Goal: Information Seeking & Learning: Check status

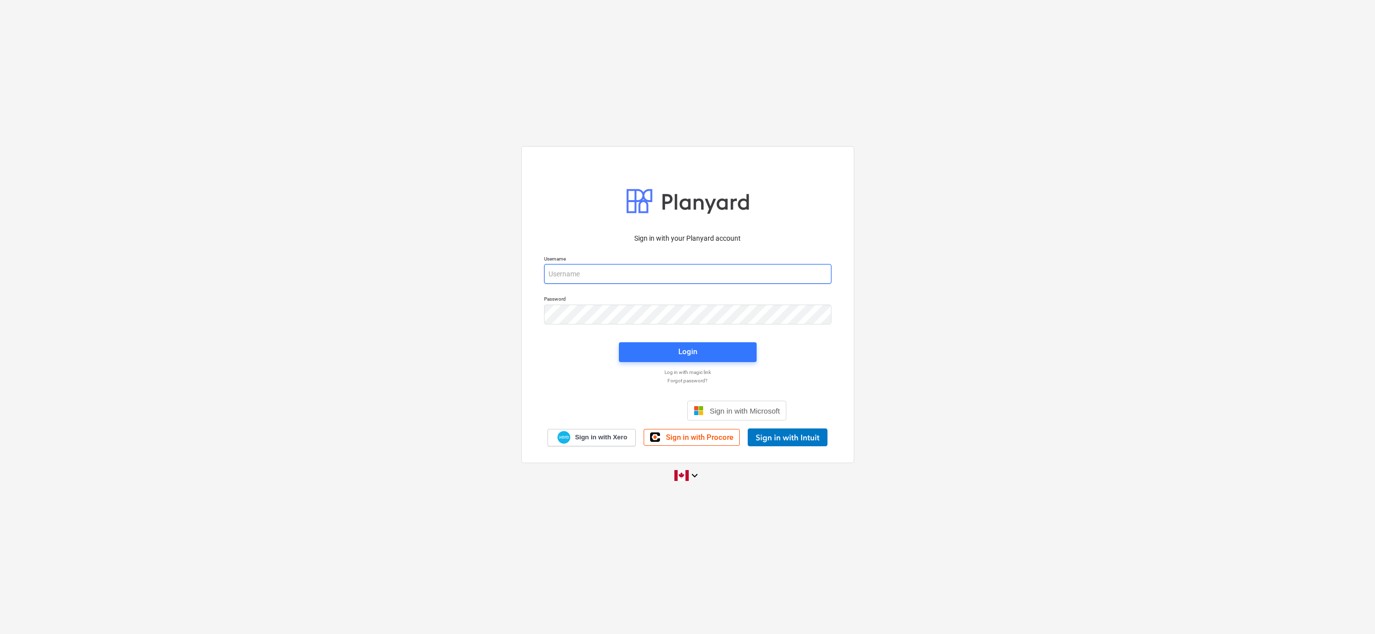
type input "[EMAIL_ADDRESS][DOMAIN_NAME]"
click at [687, 353] on div "Login" at bounding box center [687, 351] width 19 height 13
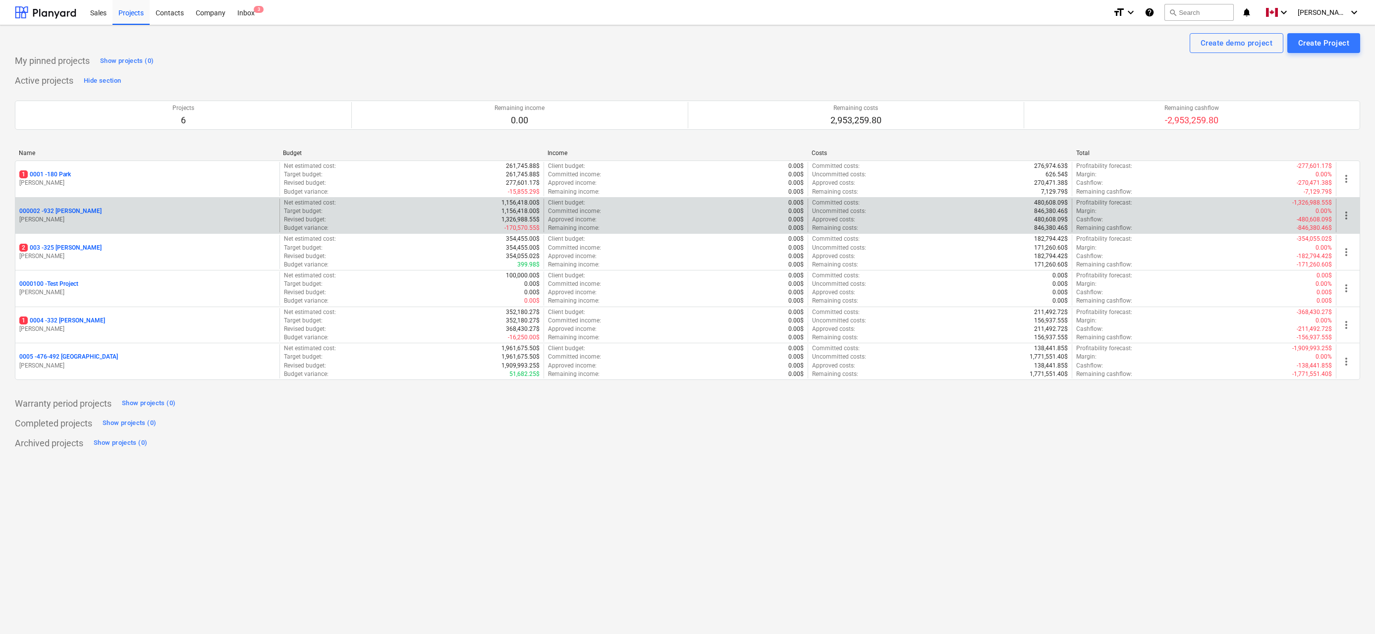
click at [59, 211] on p "000002 - 932 [PERSON_NAME]" at bounding box center [60, 211] width 82 height 8
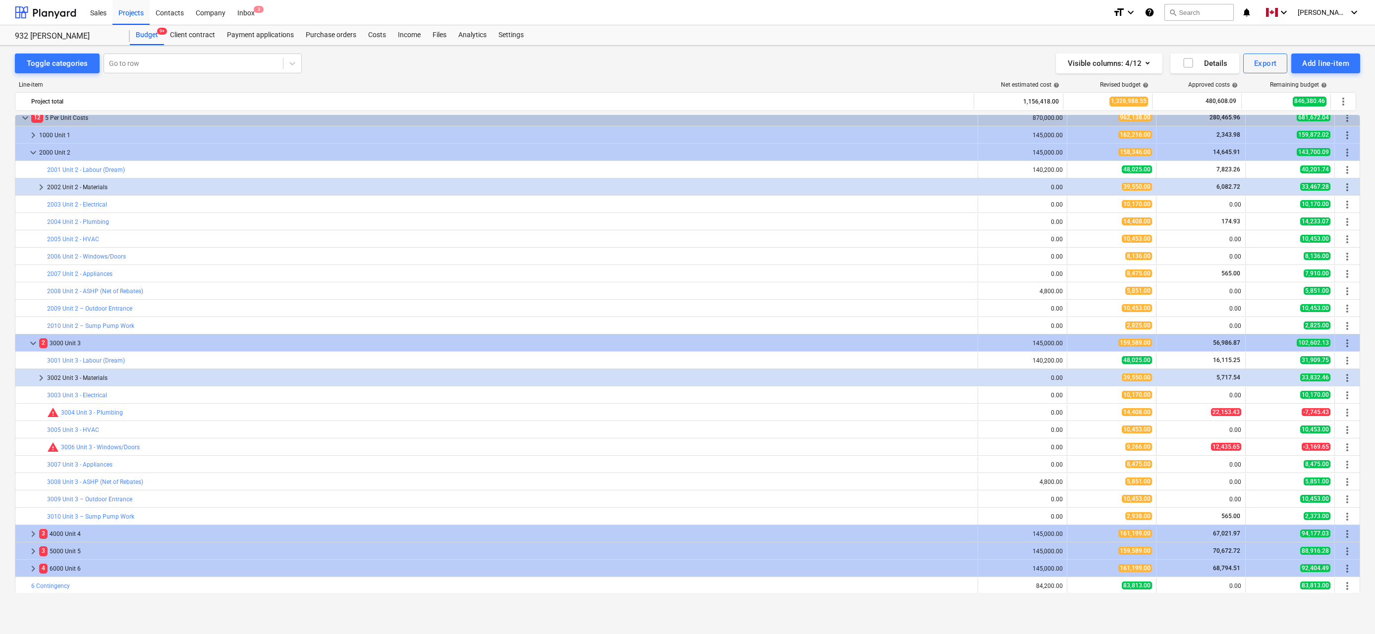
scroll to position [77, 0]
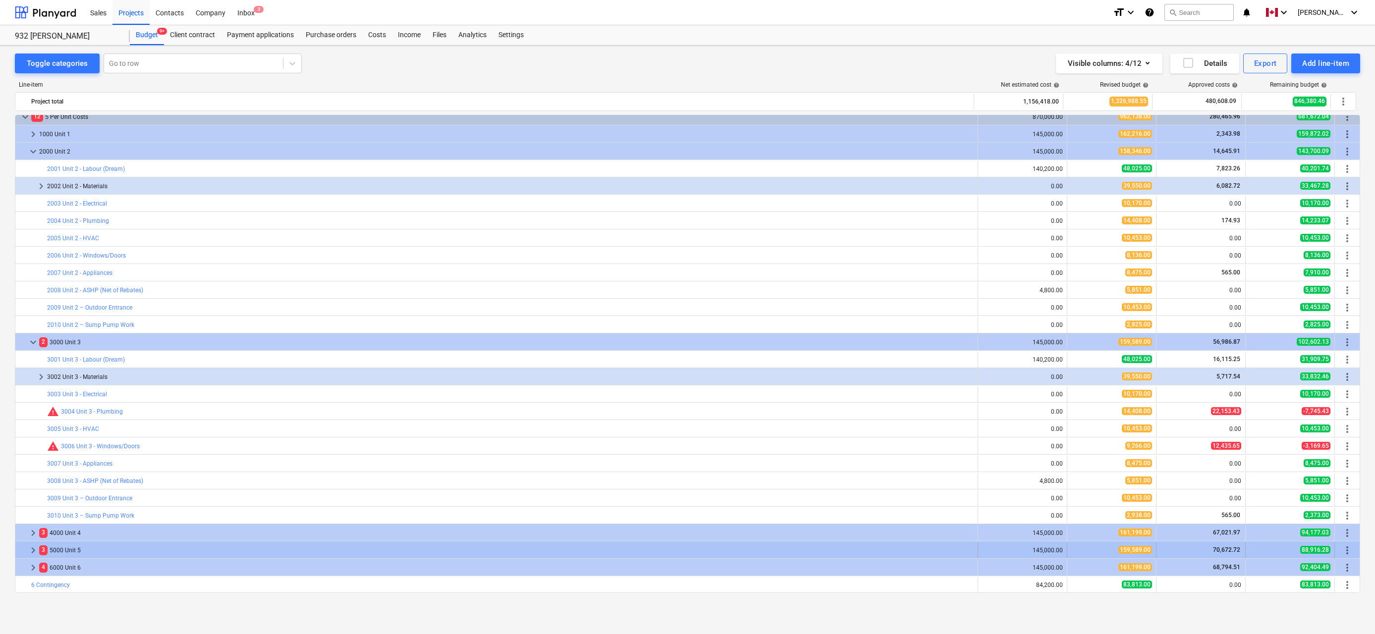
click at [31, 550] on span "keyboard_arrow_right" at bounding box center [33, 551] width 12 height 12
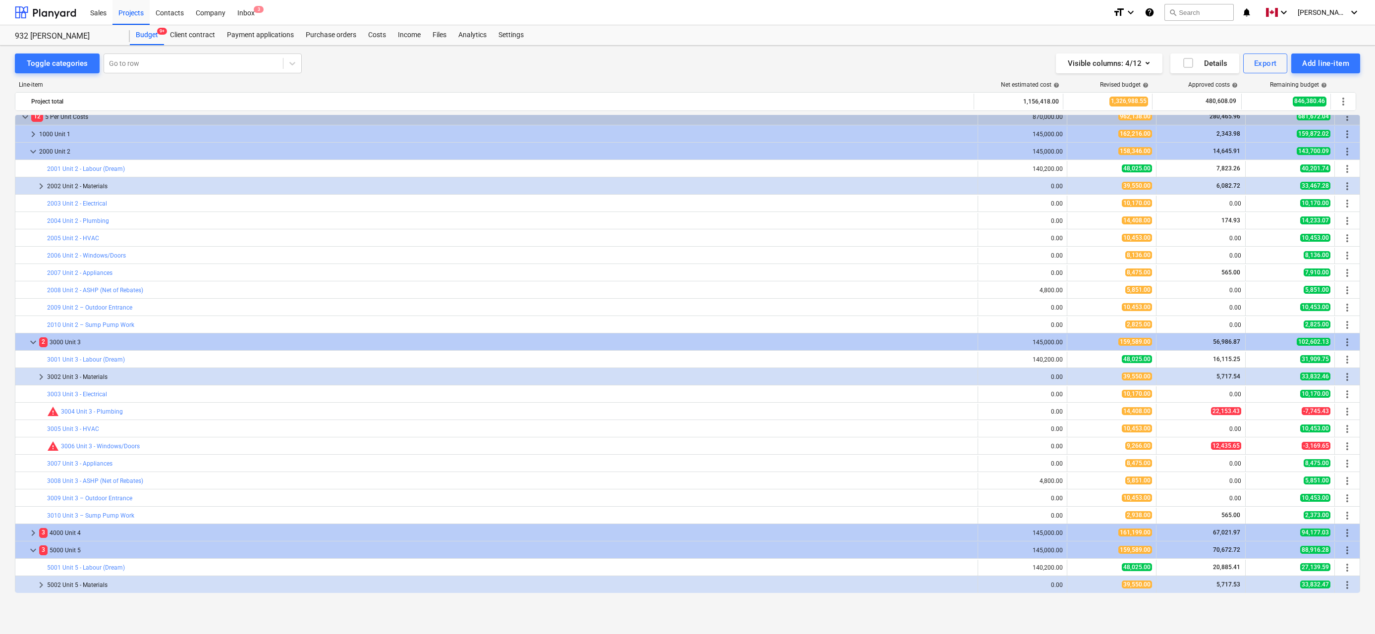
scroll to position [154, 0]
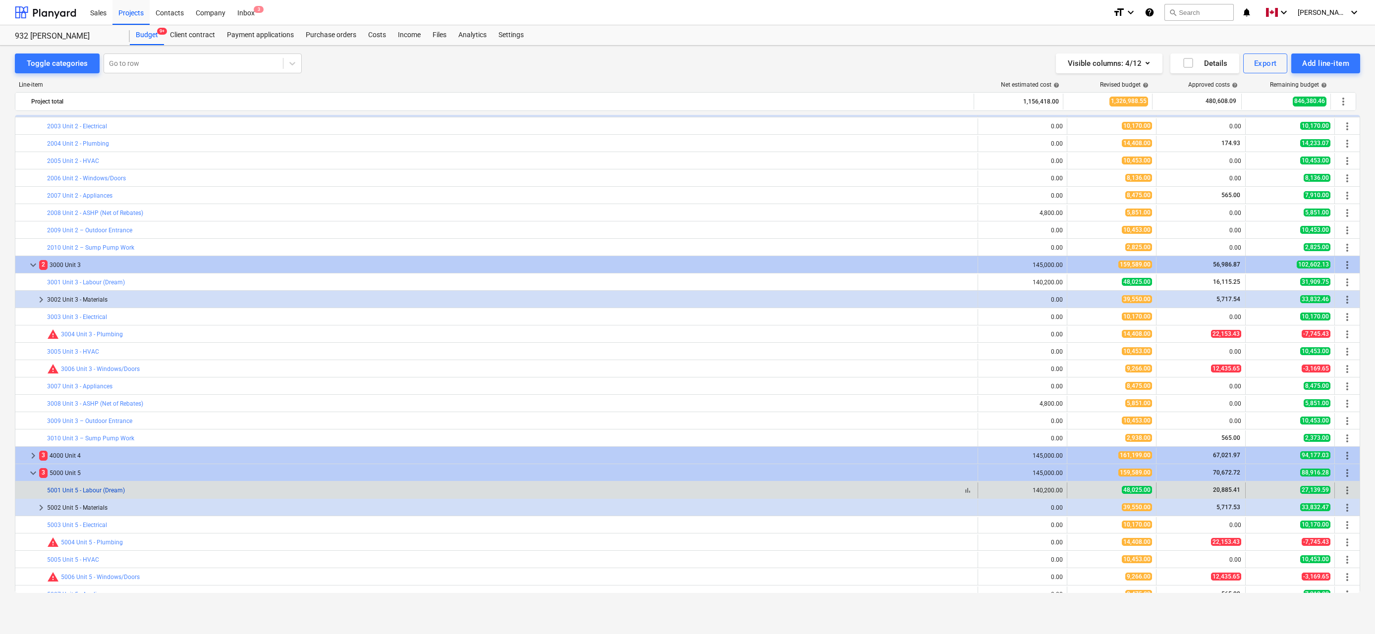
click at [94, 489] on link "5001 Unit 5 - Labour (Dream)" at bounding box center [86, 490] width 78 height 7
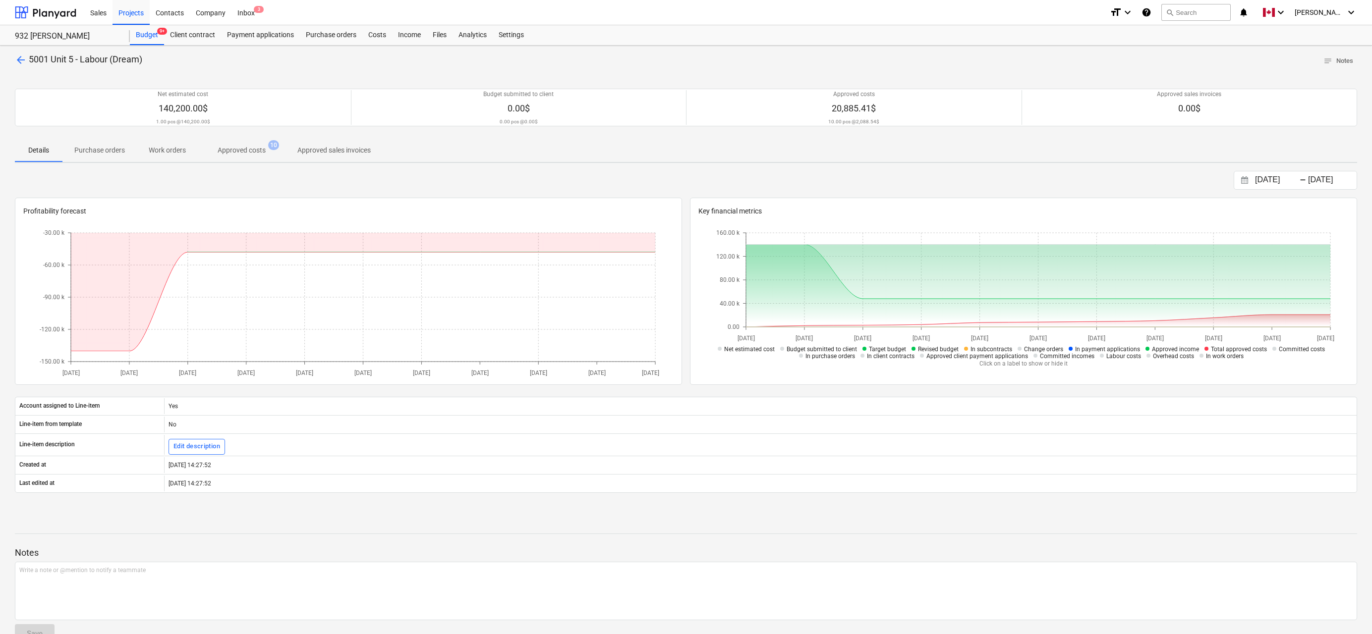
click at [242, 150] on p "Approved costs" at bounding box center [242, 150] width 48 height 10
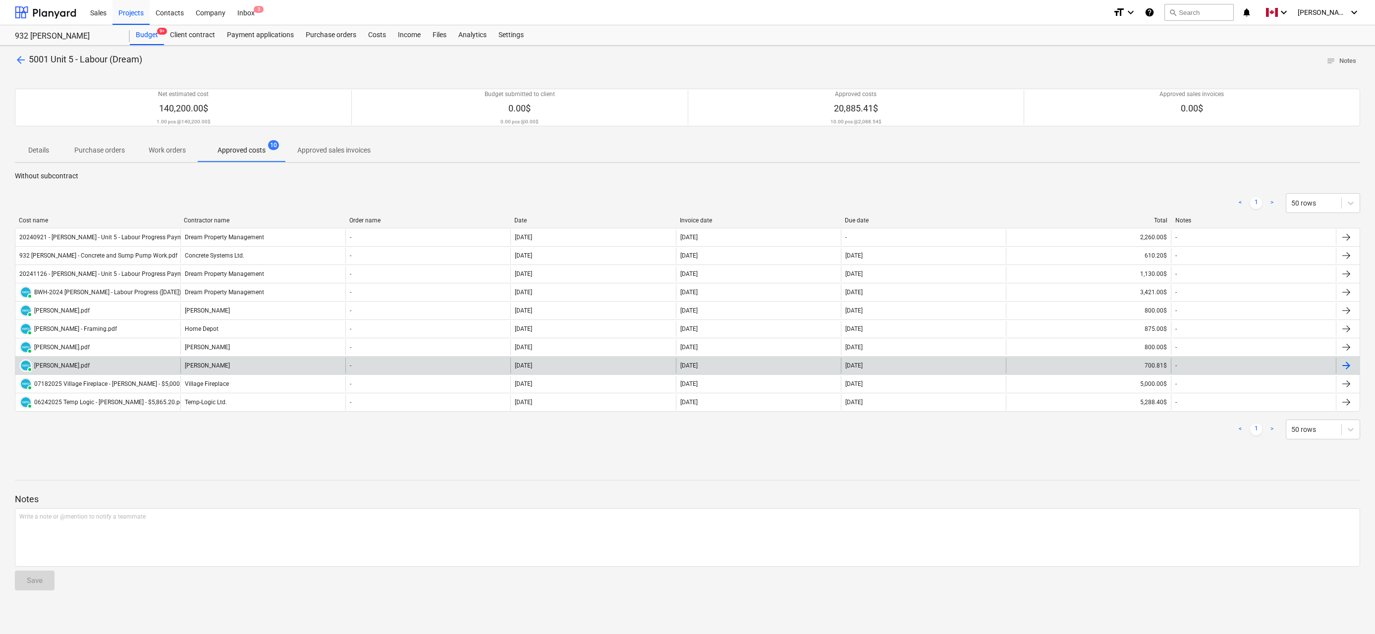
click at [1147, 366] on div "700.81$" at bounding box center [1088, 366] width 165 height 16
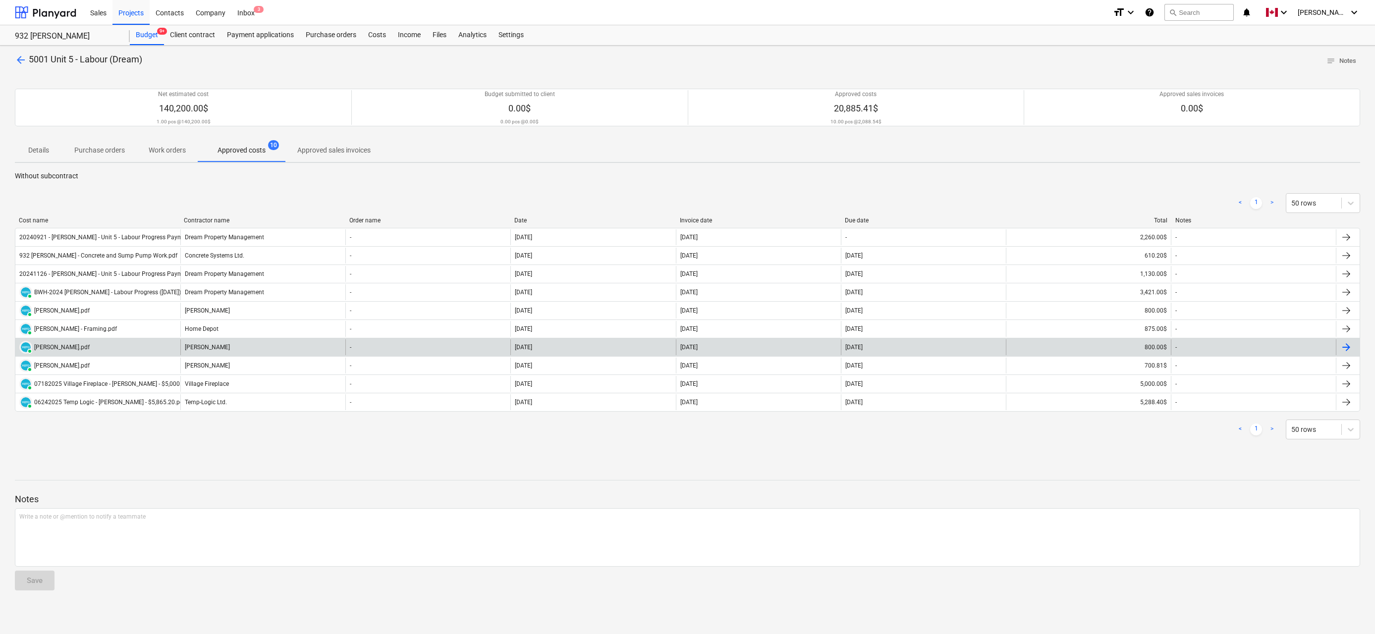
click at [1150, 345] on div "800.00$" at bounding box center [1088, 347] width 165 height 16
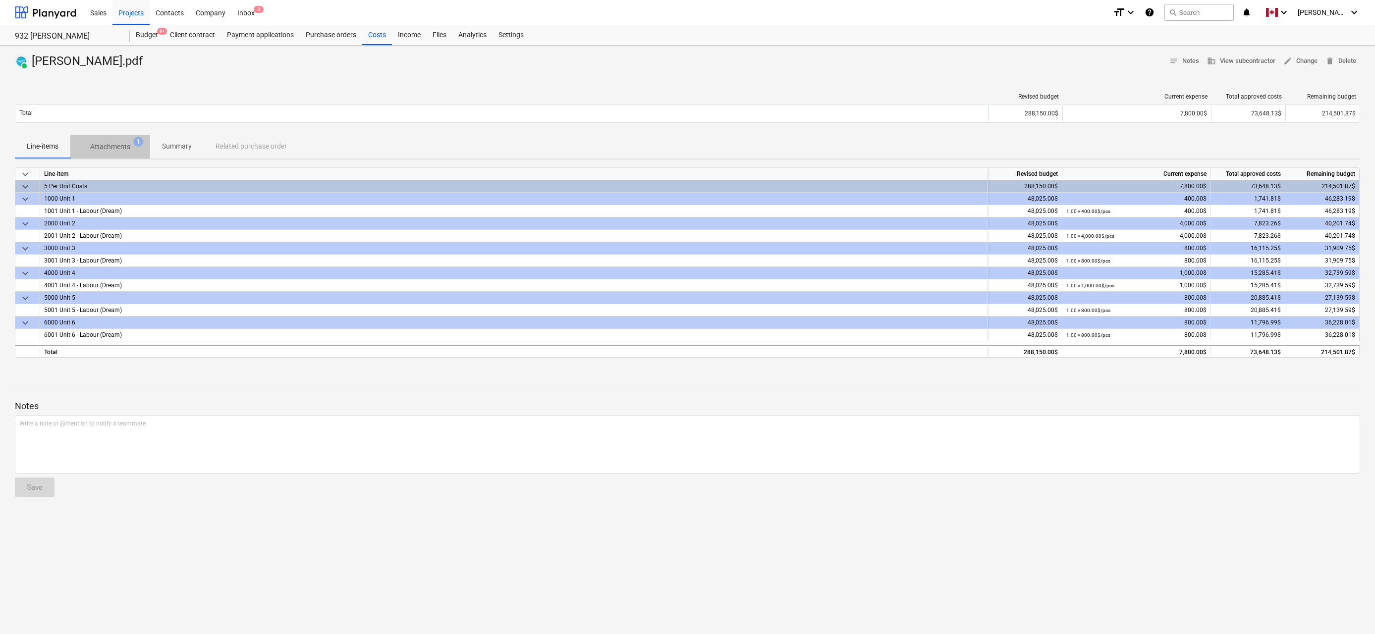
click at [114, 147] on p "Attachments" at bounding box center [110, 147] width 40 height 10
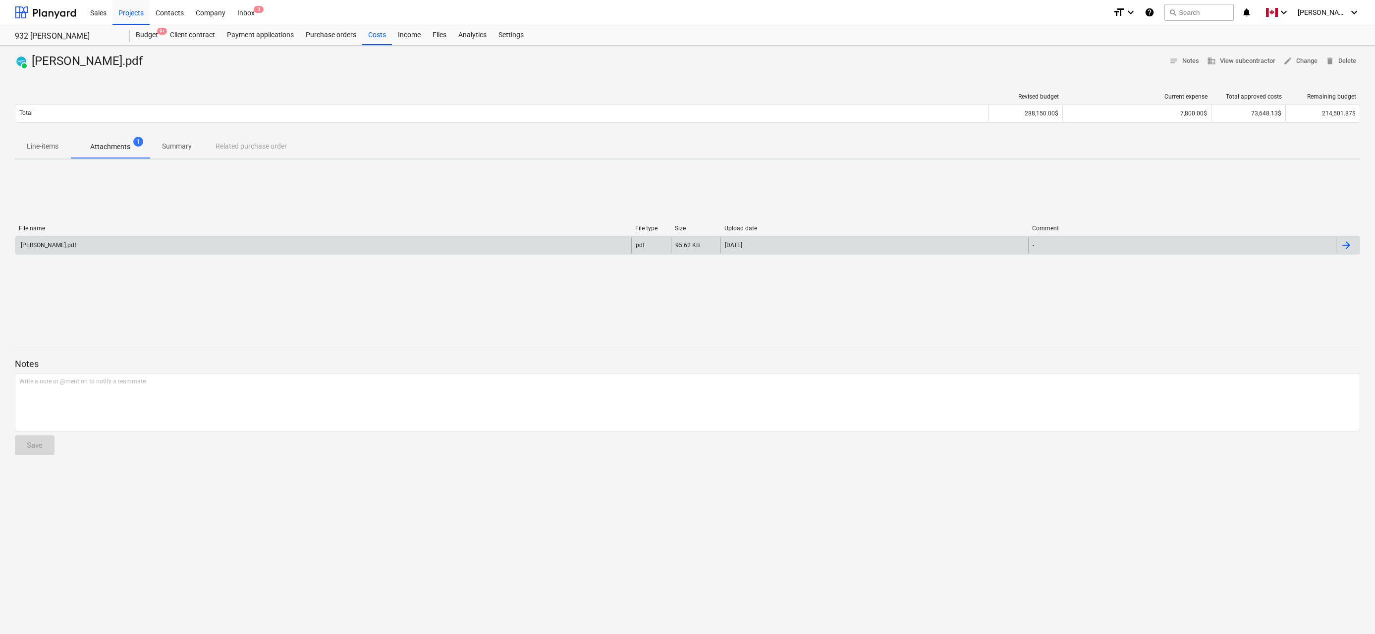
click at [1351, 245] on div at bounding box center [1347, 245] width 12 height 12
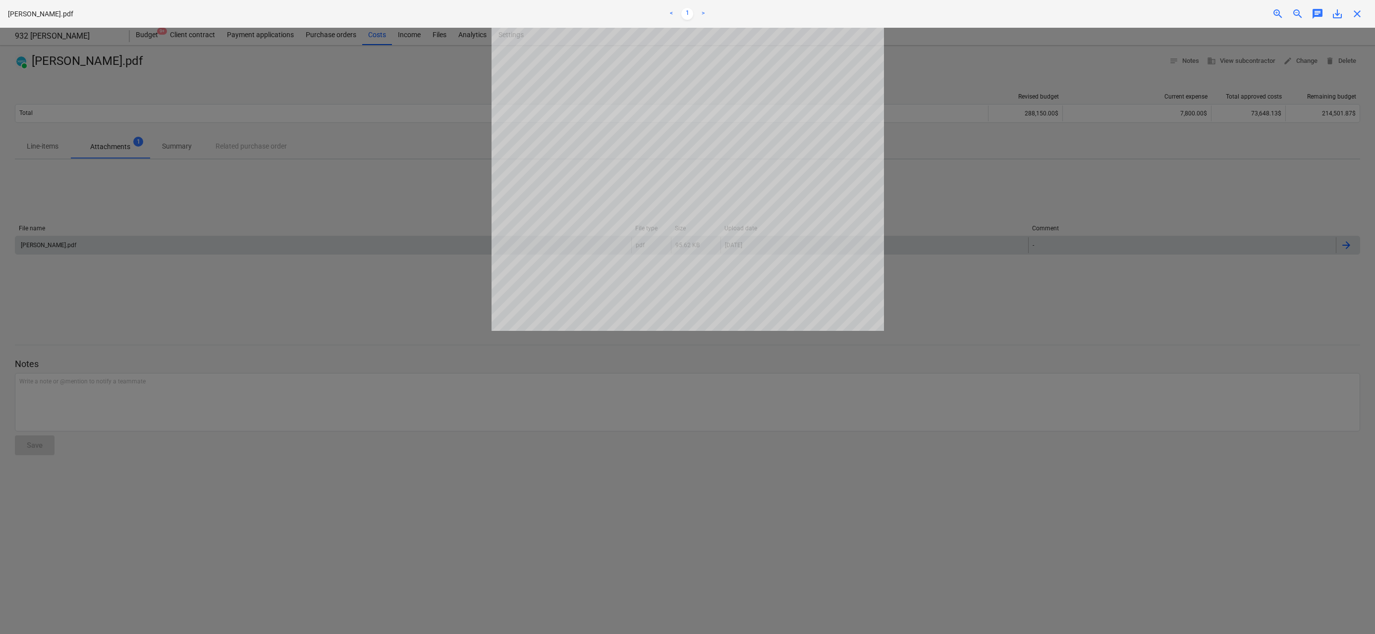
click at [1278, 13] on span "zoom_in" at bounding box center [1278, 14] width 12 height 12
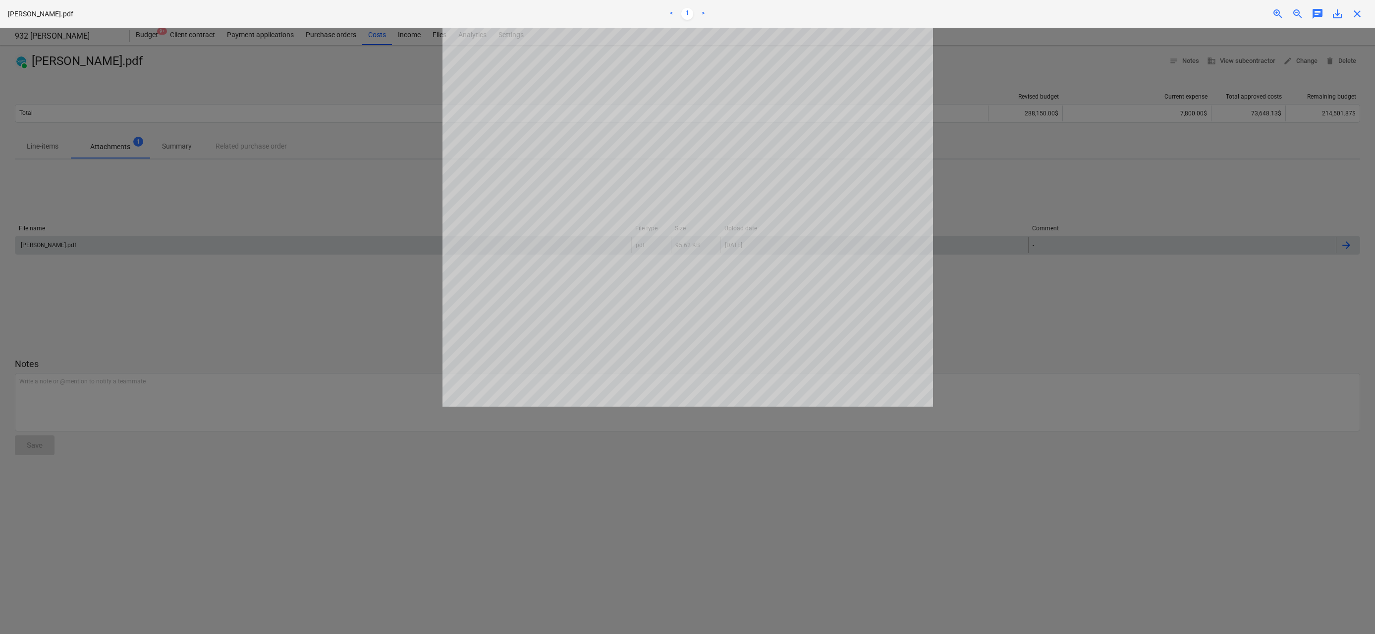
click at [1278, 13] on span "zoom_in" at bounding box center [1278, 14] width 12 height 12
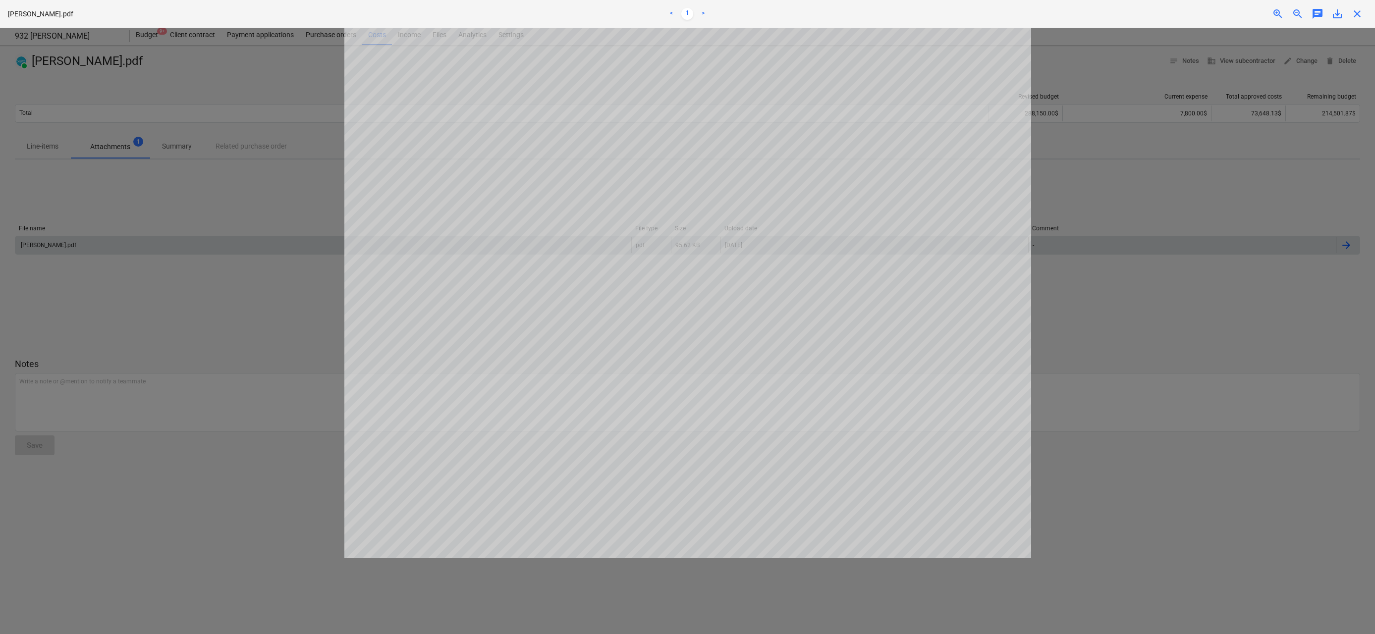
click at [1278, 13] on span "zoom_in" at bounding box center [1278, 14] width 12 height 12
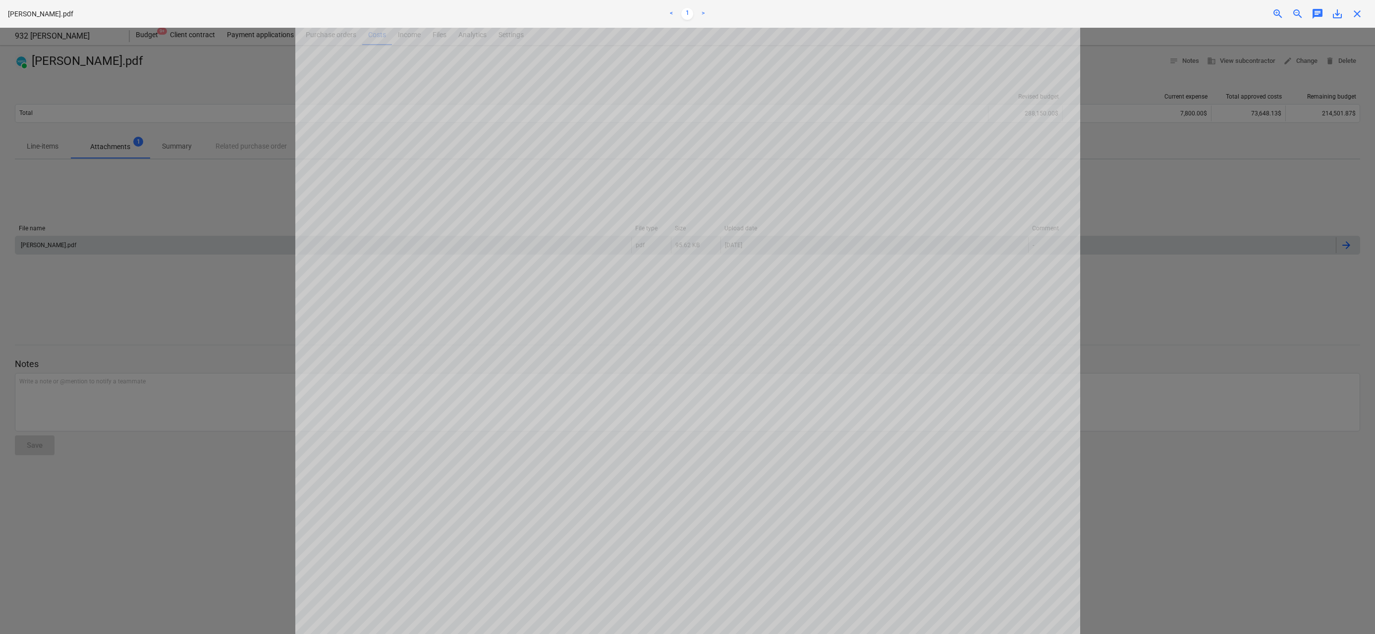
click at [703, 12] on link ">" at bounding box center [703, 14] width 12 height 12
click at [1356, 15] on span "close" at bounding box center [1357, 14] width 12 height 12
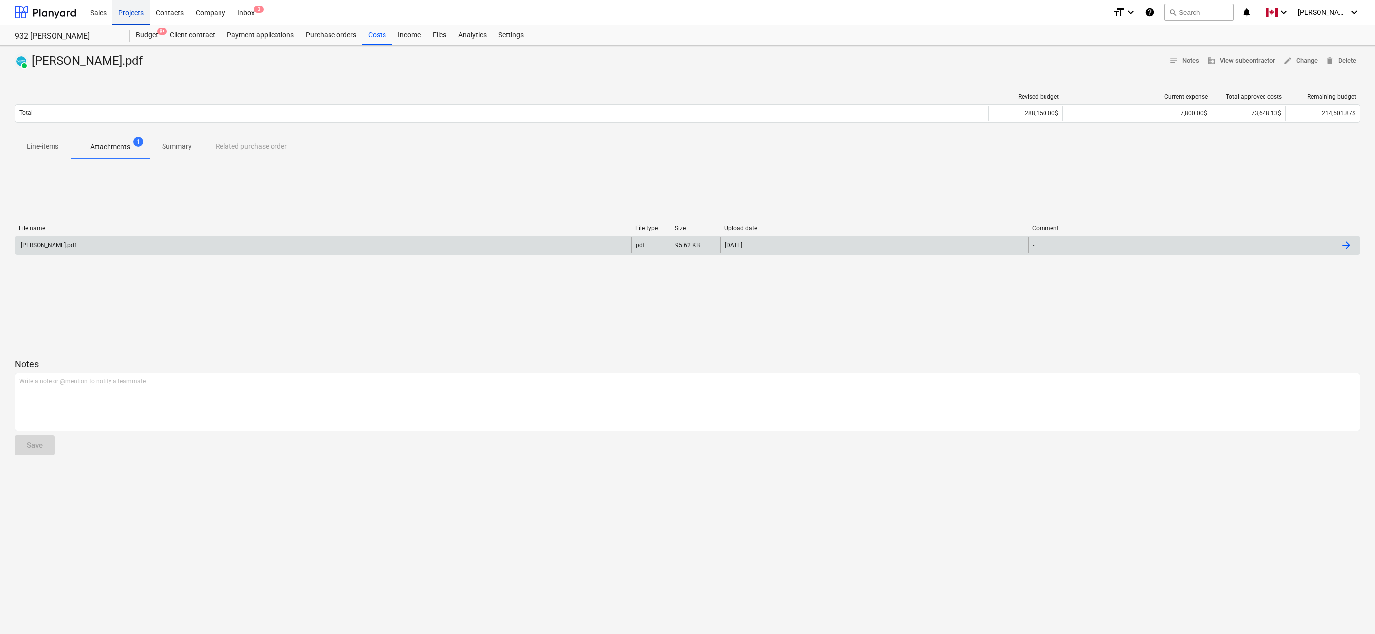
click at [128, 9] on div "Projects" at bounding box center [131, 12] width 37 height 25
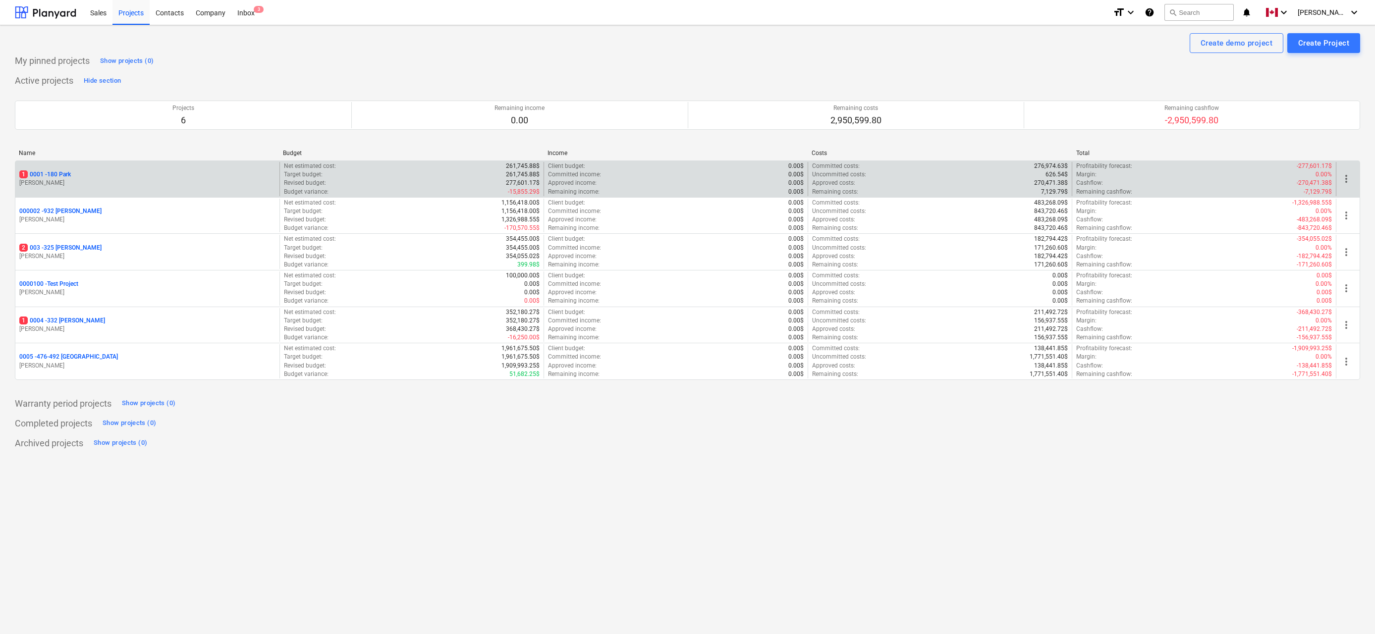
click at [60, 175] on p "1 0001 - 180 Park" at bounding box center [45, 174] width 52 height 8
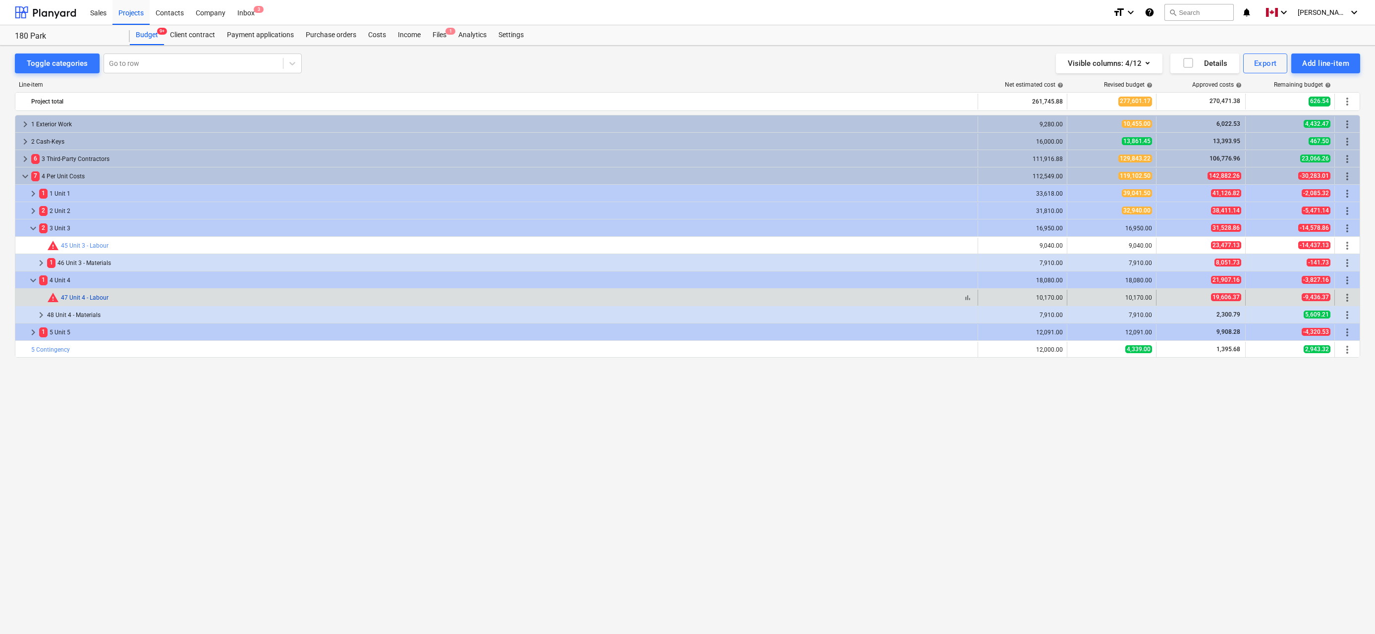
click at [76, 300] on link "47 Unit 4 - Labour" at bounding box center [85, 297] width 48 height 7
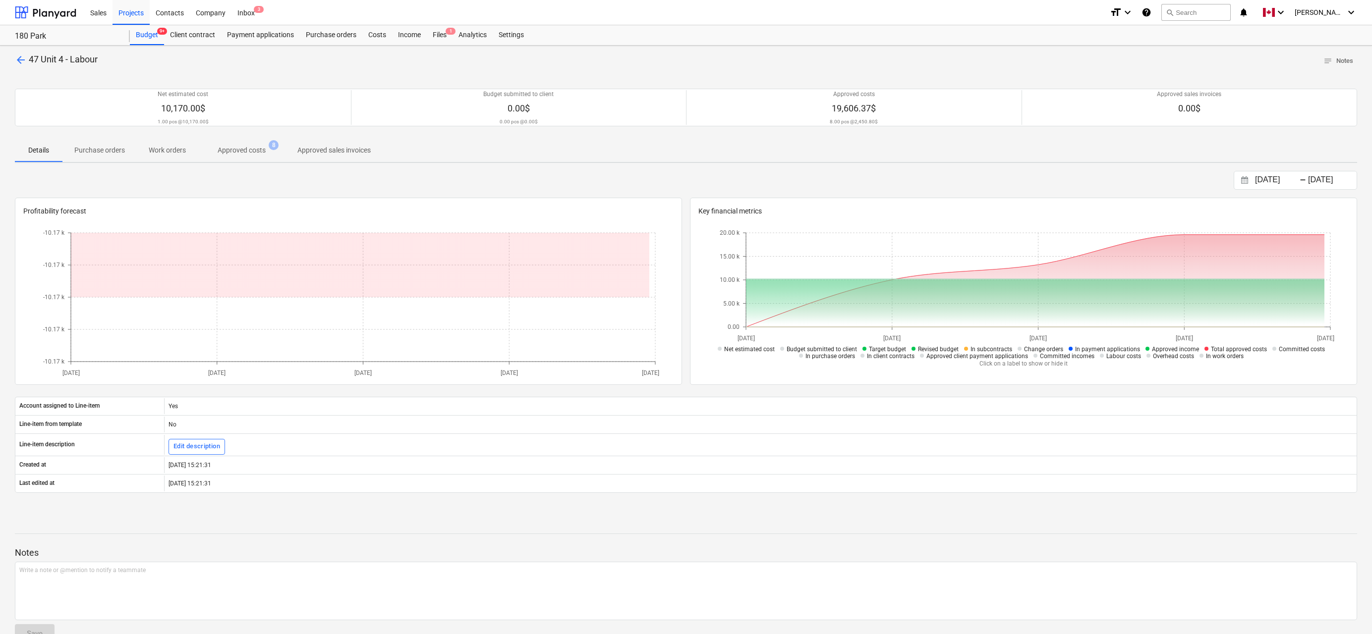
click at [241, 142] on span "Approved costs 8" at bounding box center [242, 150] width 88 height 18
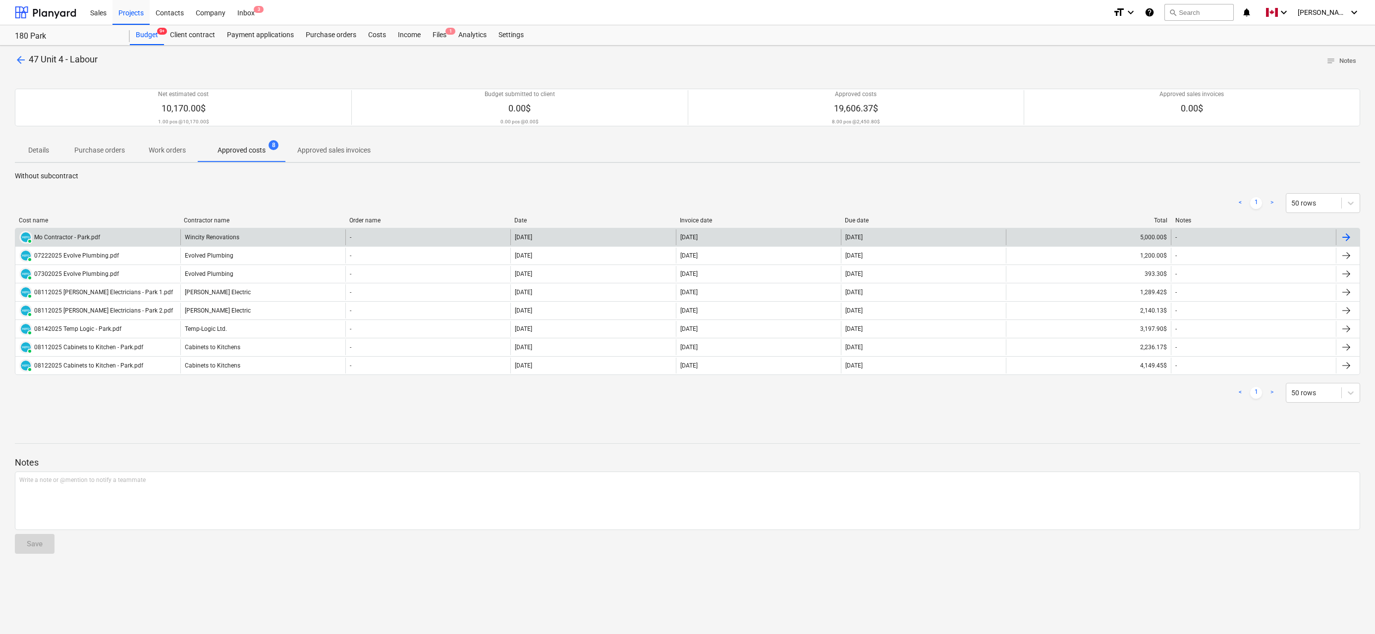
click at [1347, 236] on div at bounding box center [1347, 237] width 12 height 12
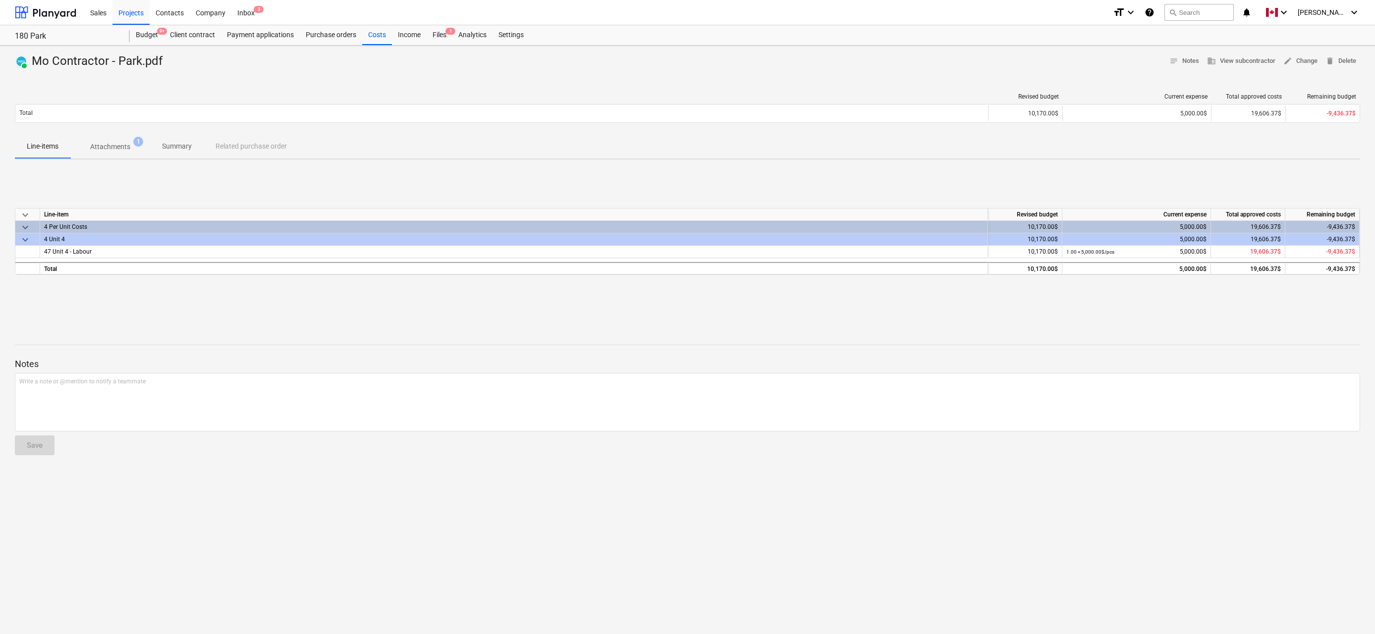
click at [112, 145] on p "Attachments" at bounding box center [110, 147] width 40 height 10
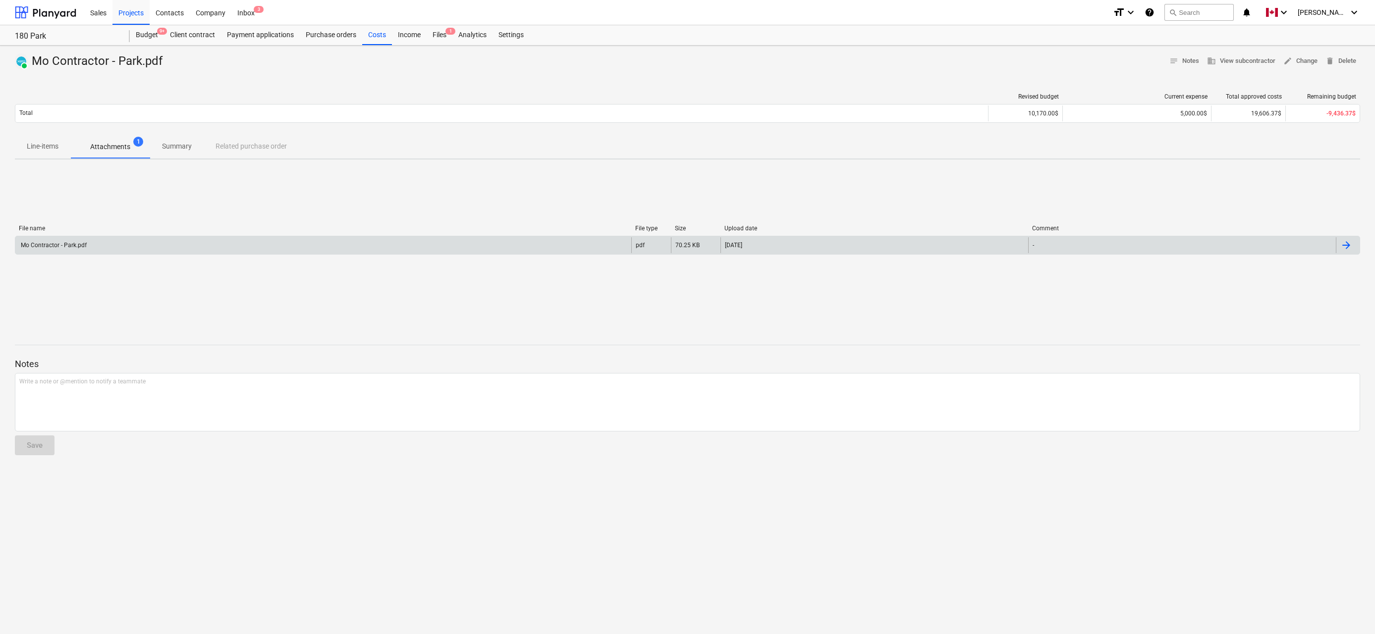
click at [1351, 243] on div at bounding box center [1347, 245] width 12 height 12
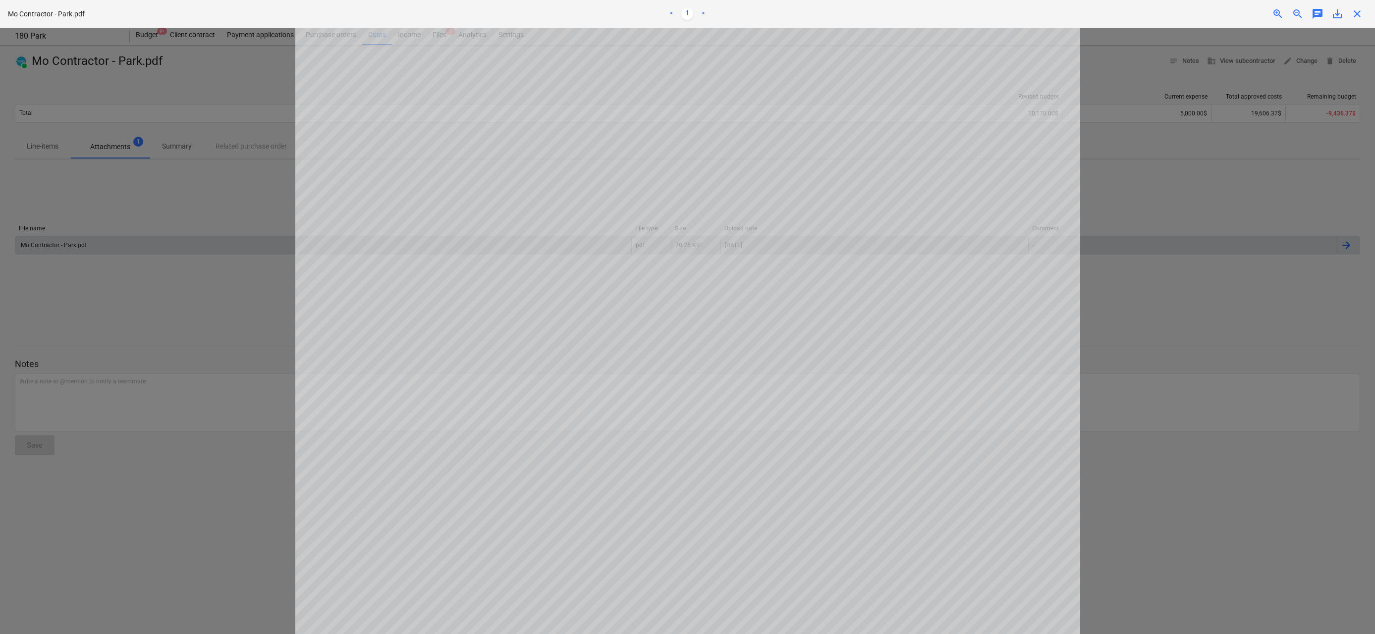
click at [1355, 12] on span "close" at bounding box center [1357, 14] width 12 height 12
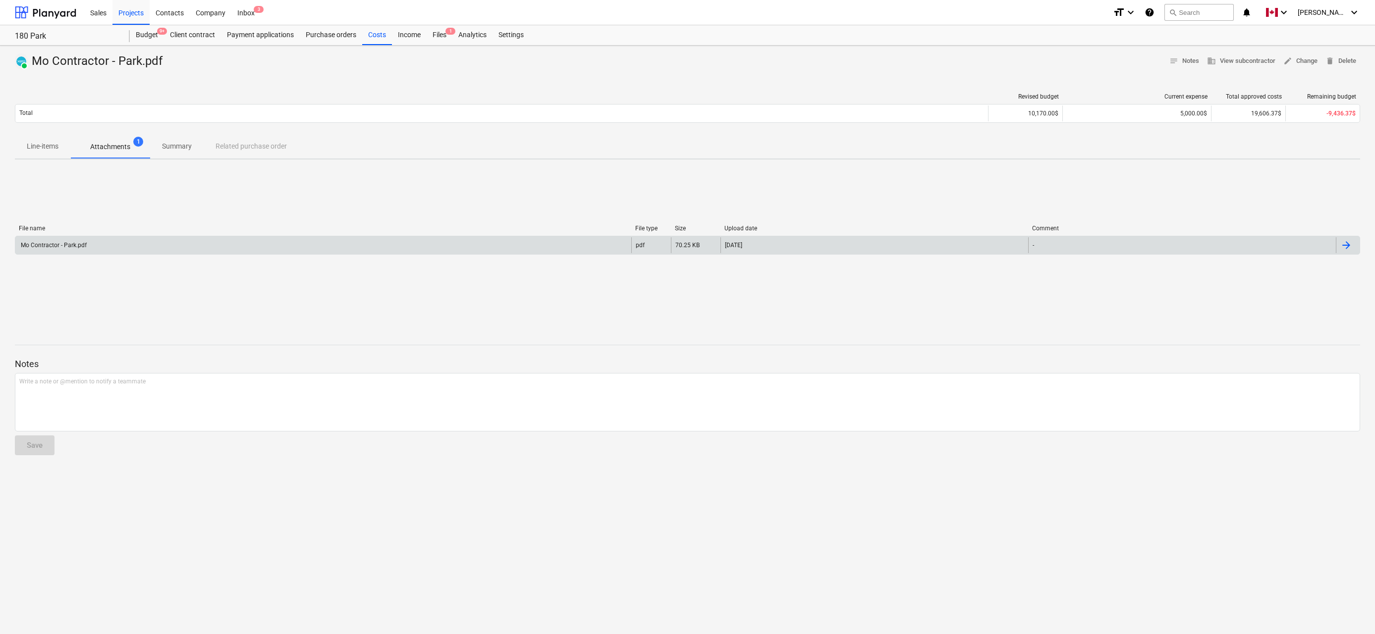
click at [703, 301] on div "File name File type Size Upload date Comment Mo Contractor - Park.pdf pdf 70.25…" at bounding box center [688, 242] width 1346 height 149
click at [136, 7] on div "Projects" at bounding box center [131, 12] width 37 height 25
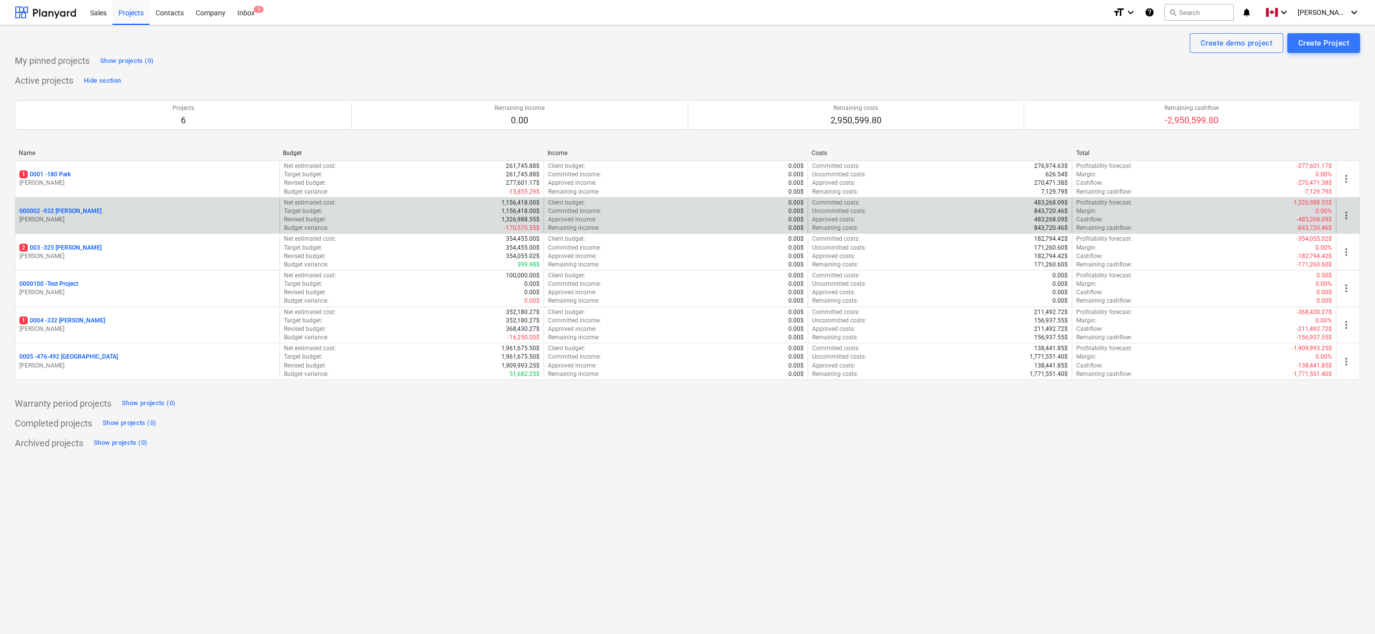
click at [65, 212] on p "000002 - 932 [PERSON_NAME]" at bounding box center [60, 211] width 82 height 8
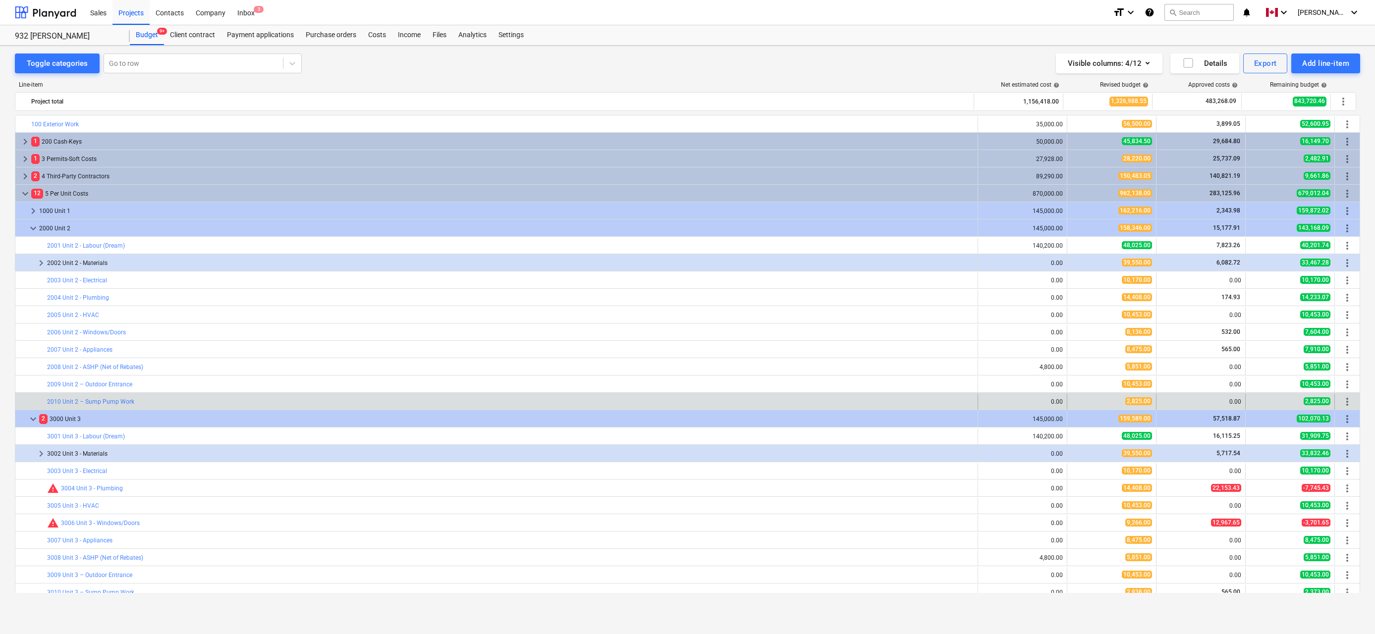
scroll to position [154, 0]
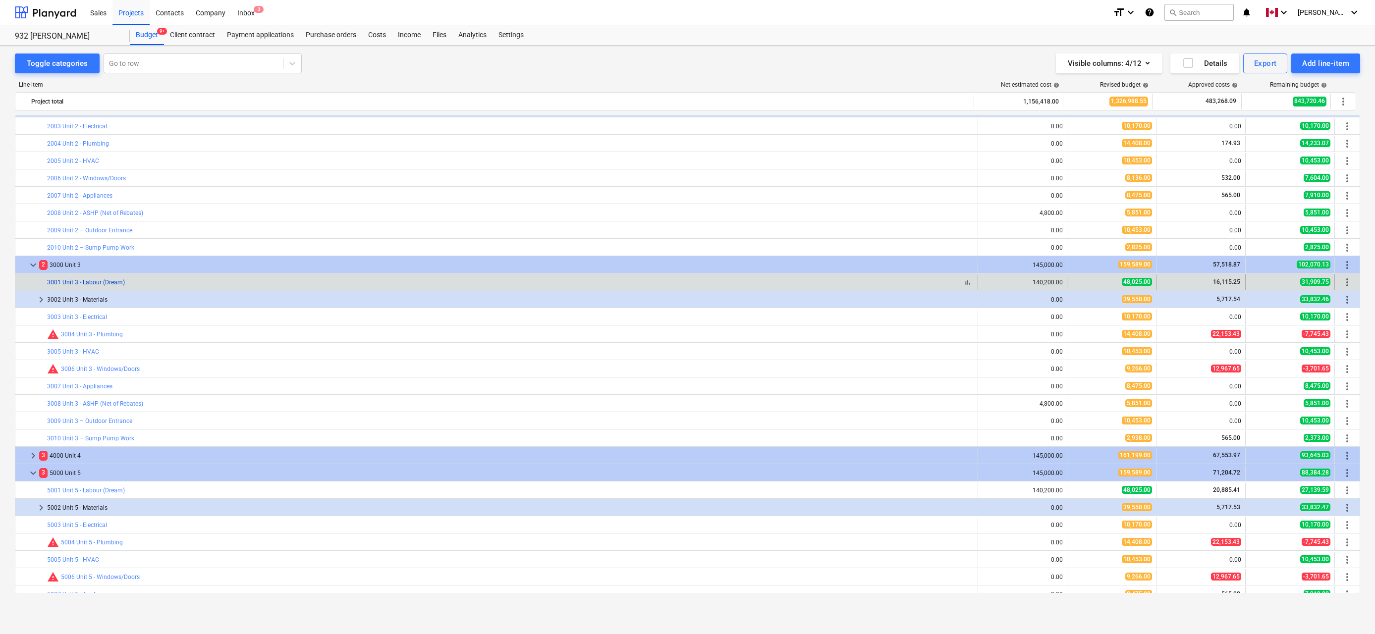
click at [101, 281] on link "3001 Unit 3 - Labour (Dream)" at bounding box center [86, 282] width 78 height 7
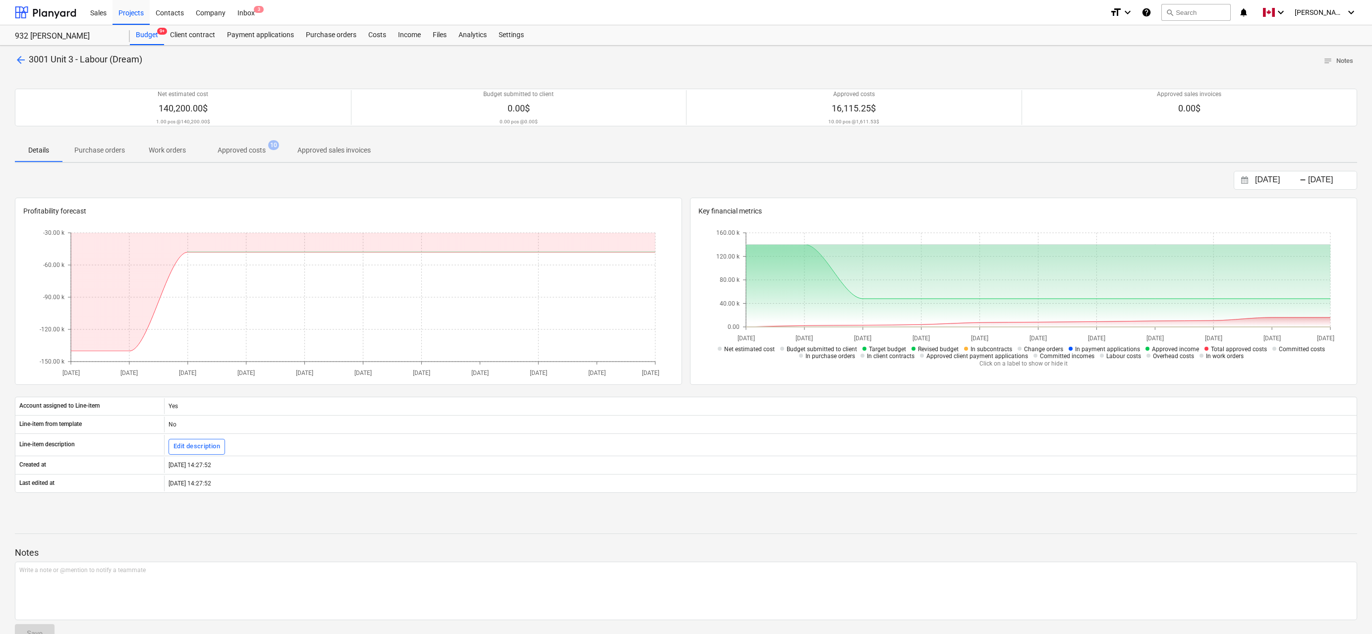
click at [243, 153] on p "Approved costs" at bounding box center [242, 150] width 48 height 10
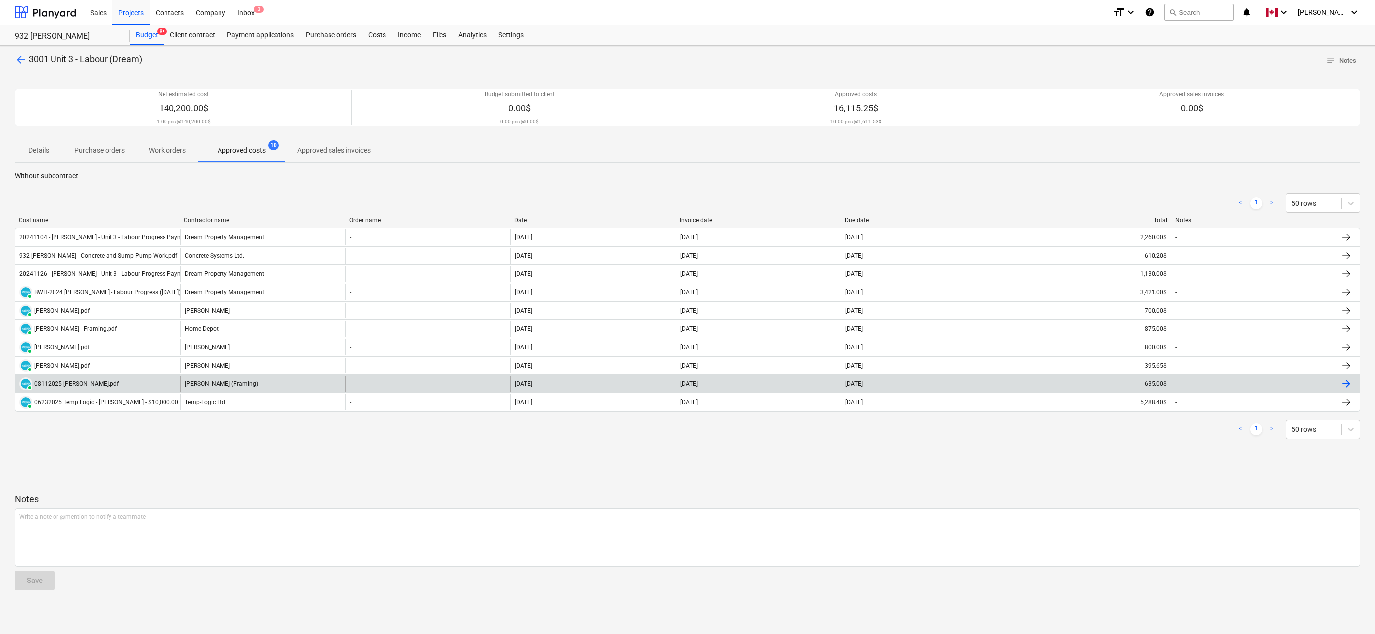
click at [1151, 381] on div "635.00$" at bounding box center [1088, 384] width 165 height 16
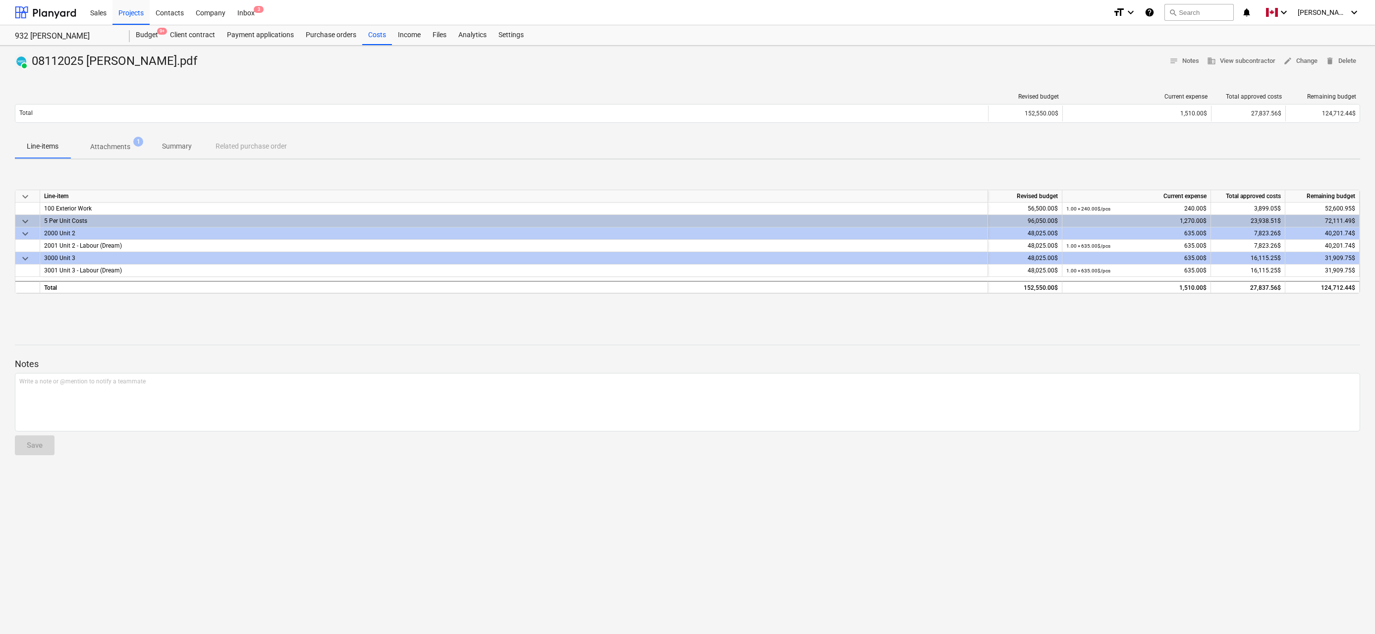
click at [503, 294] on div "keyboard_arrow_down Line-item Revised budget Current expense Total approved cos…" at bounding box center [688, 242] width 1346 height 149
click at [483, 319] on div "PAID 08112025 [PERSON_NAME].pdf notes Notes business View subcontractor edit Ch…" at bounding box center [687, 340] width 1375 height 589
click at [124, 154] on span "Attachments 1" at bounding box center [110, 147] width 80 height 18
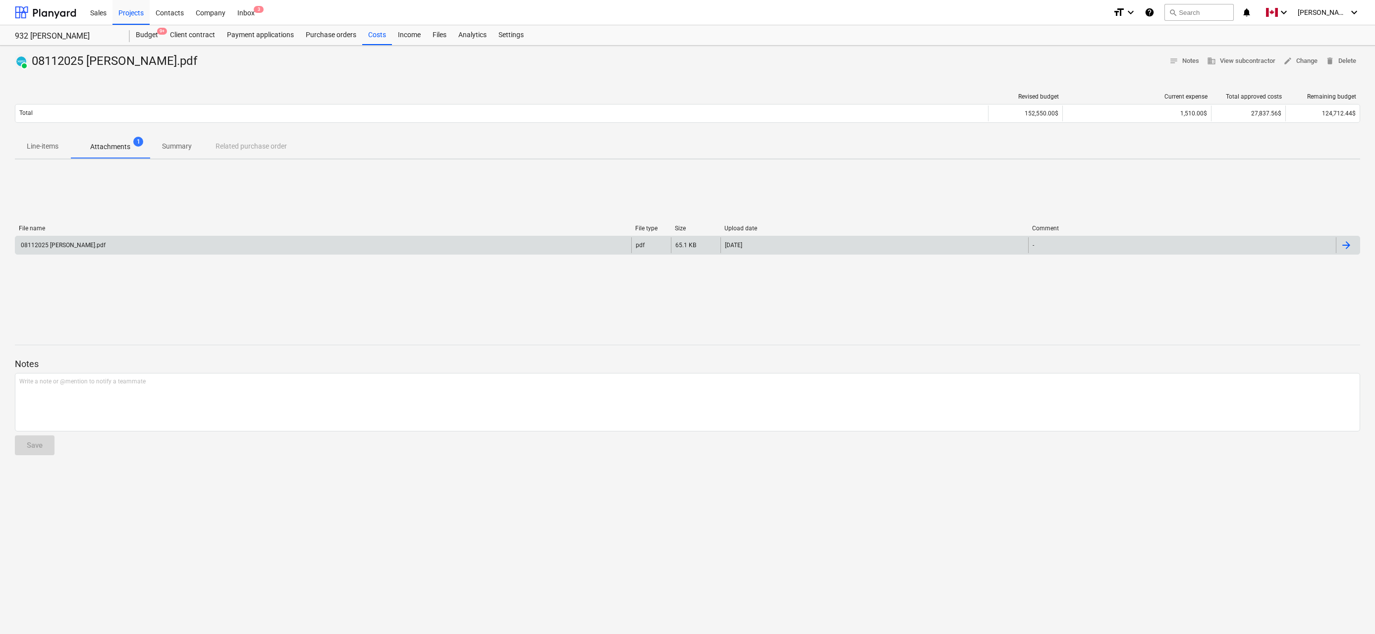
click at [1347, 244] on div at bounding box center [1347, 245] width 12 height 12
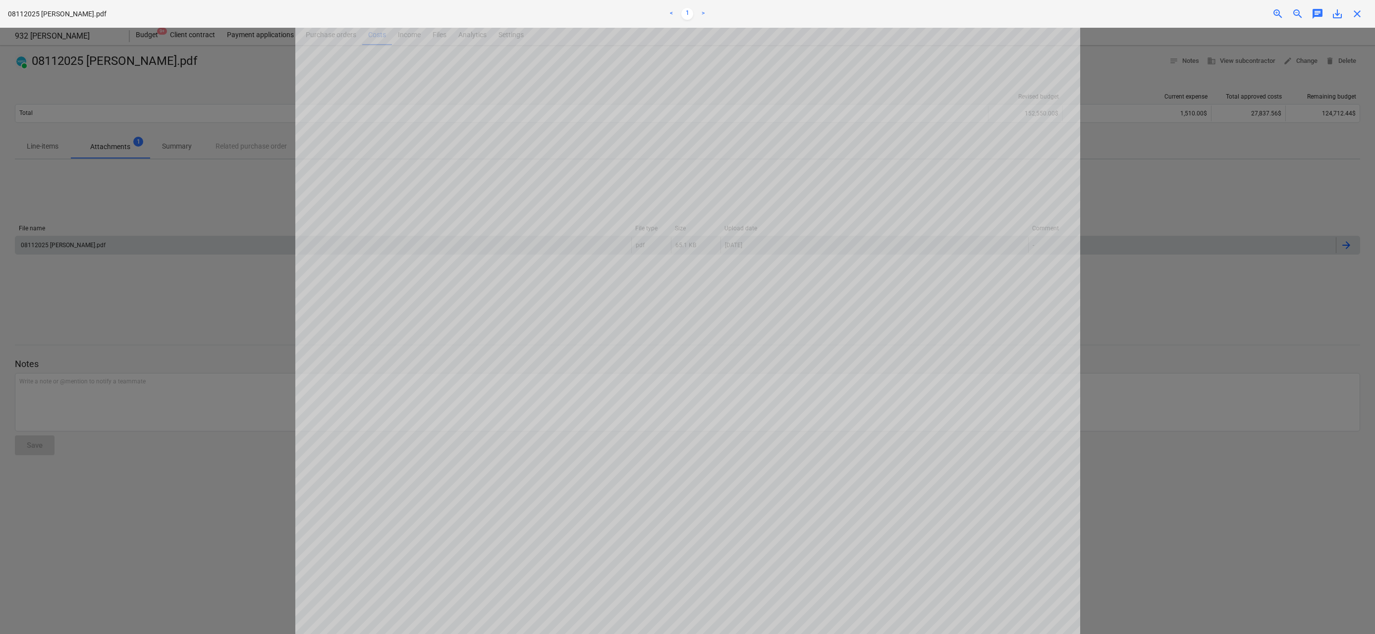
click at [1359, 12] on span "close" at bounding box center [1357, 14] width 12 height 12
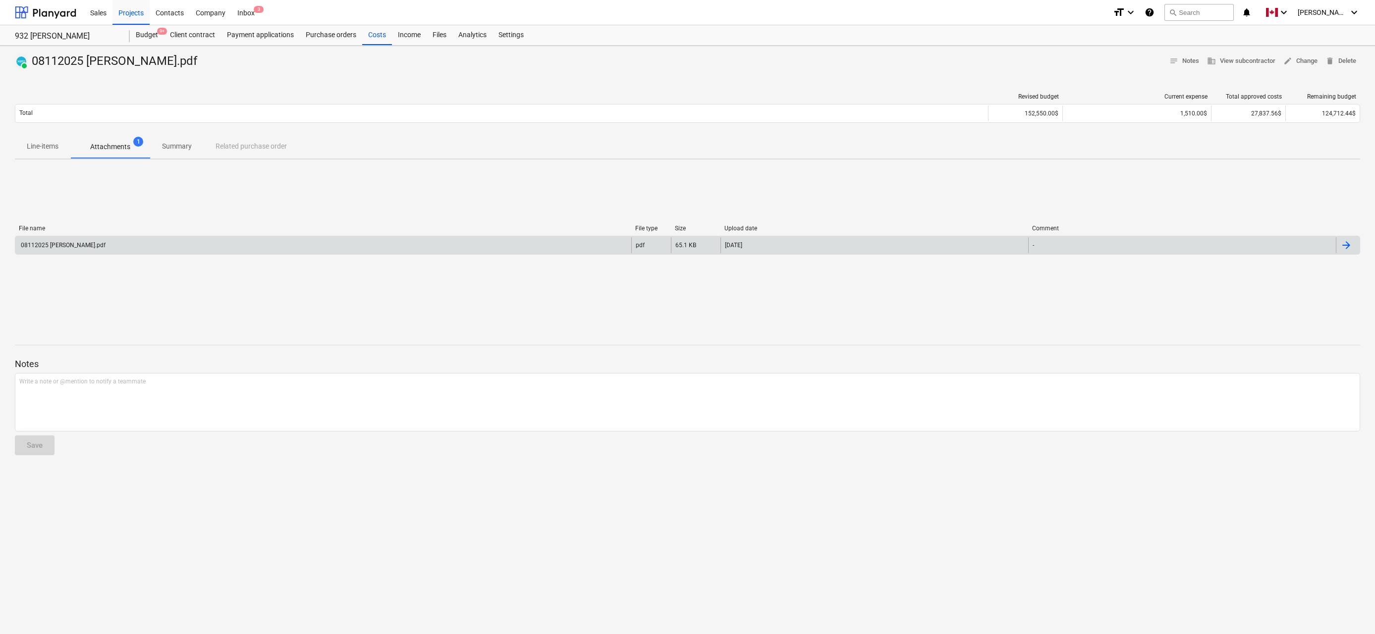
click at [935, 276] on div "File name File type Size Upload date Comment 08112025 [PERSON_NAME].pdf pdf 65.…" at bounding box center [688, 242] width 1346 height 149
click at [129, 9] on div "Projects" at bounding box center [131, 12] width 37 height 25
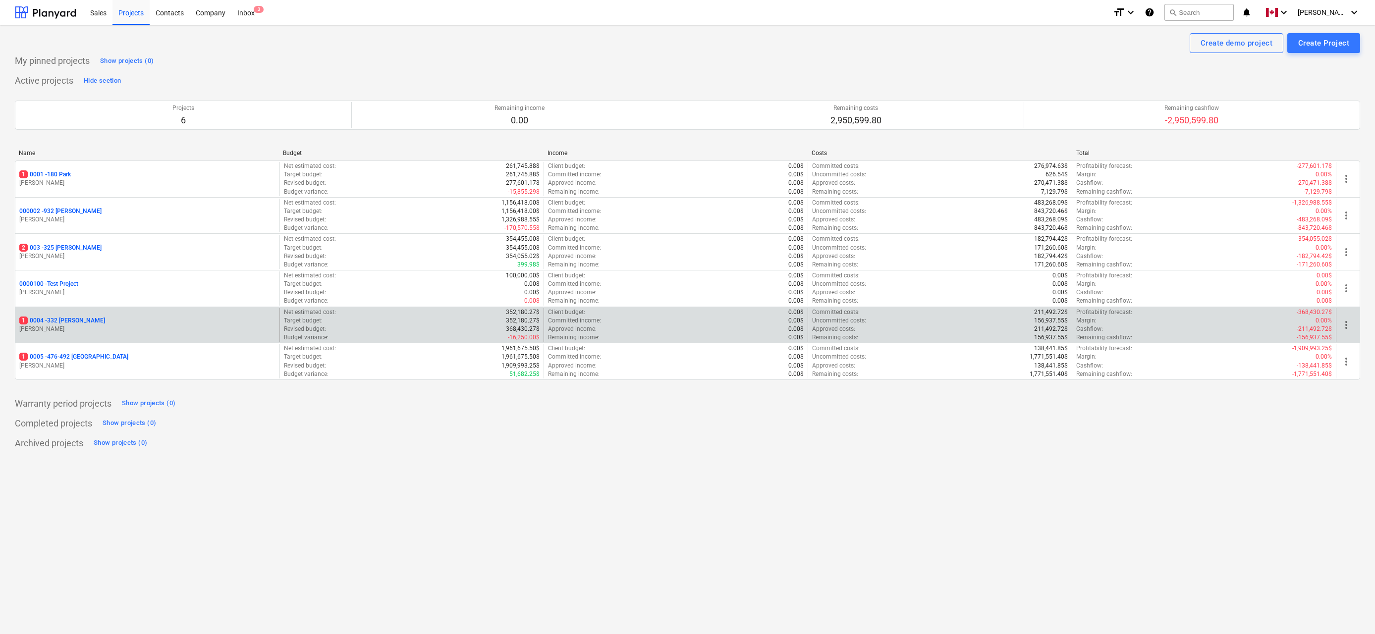
click at [57, 321] on p "1 0004 - 332 [PERSON_NAME]" at bounding box center [62, 321] width 86 height 8
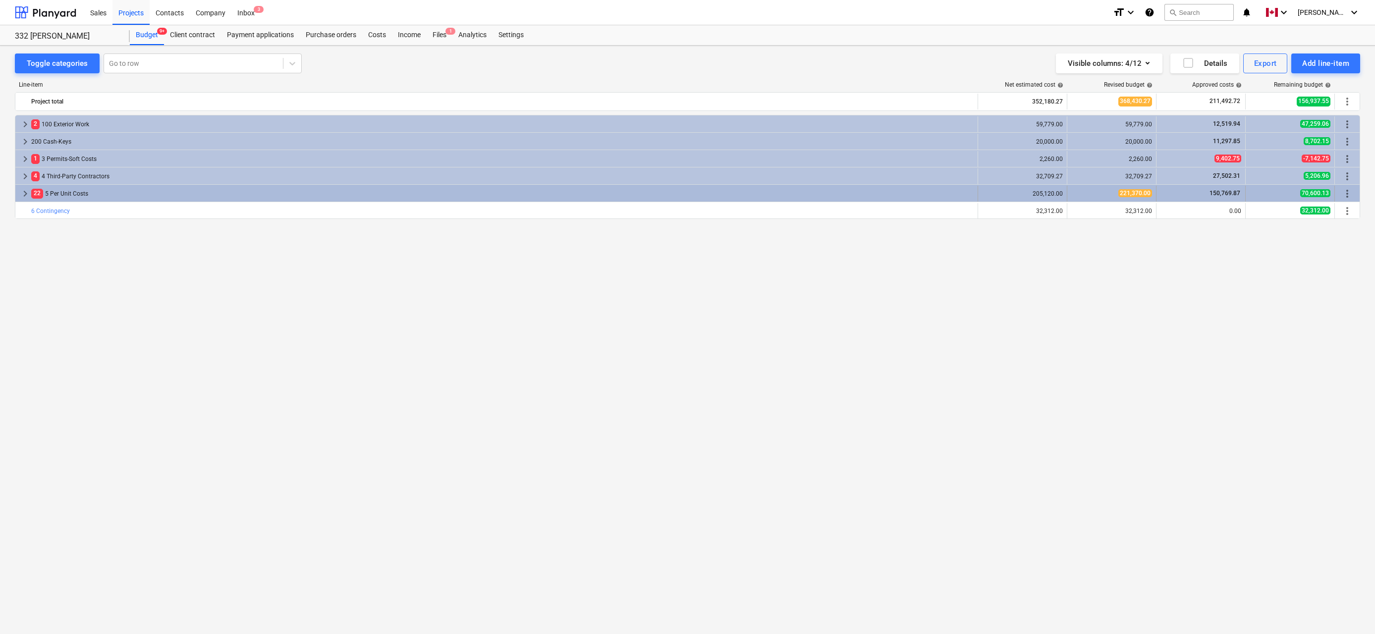
click at [24, 192] on span "keyboard_arrow_right" at bounding box center [25, 194] width 12 height 12
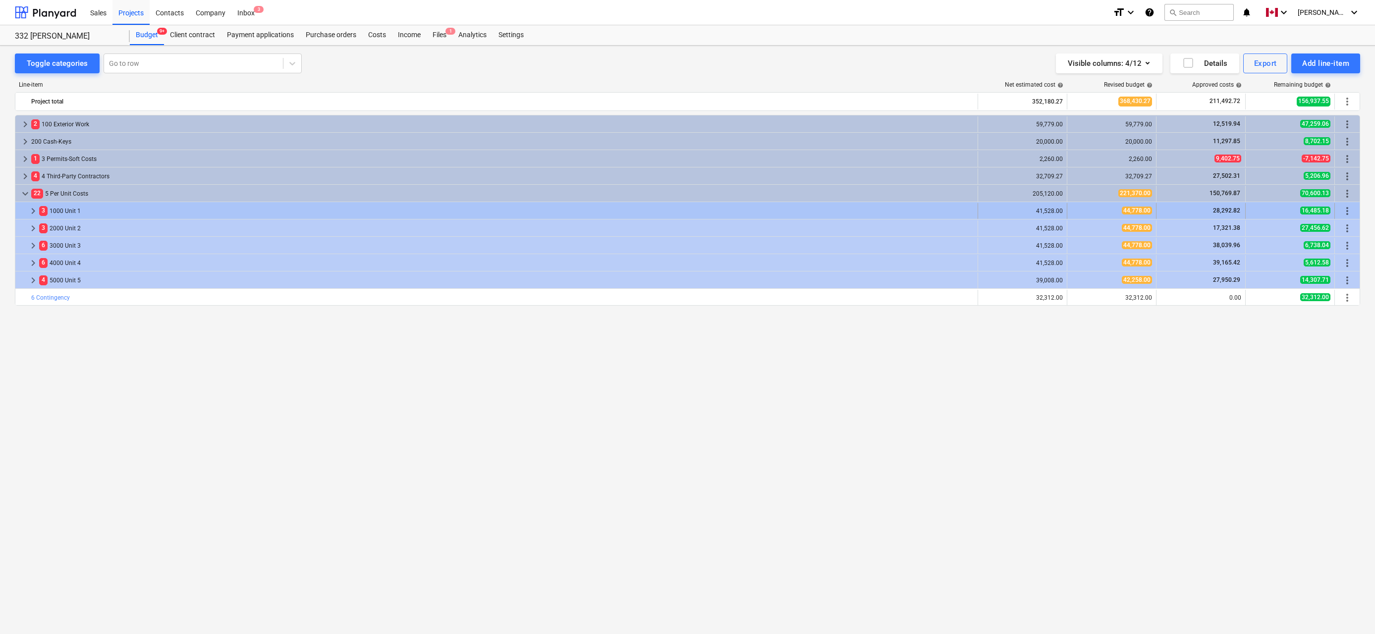
click at [62, 207] on div "3 1000 Unit 1" at bounding box center [506, 211] width 935 height 16
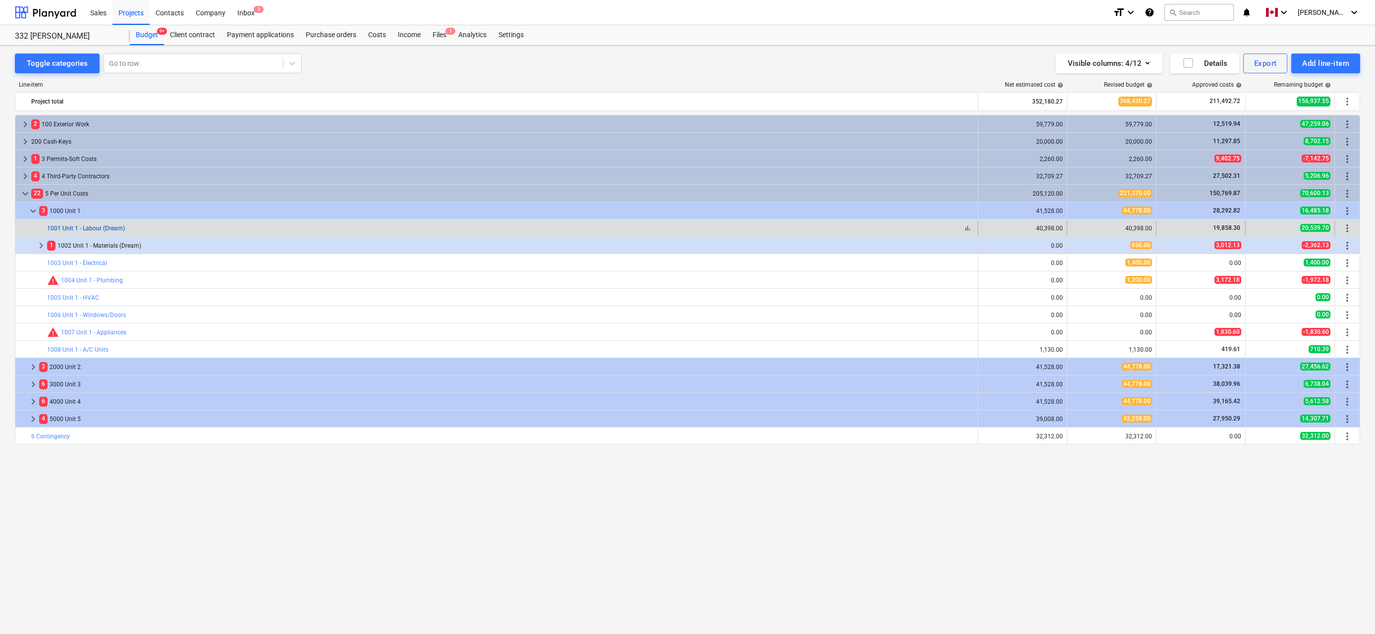
click at [90, 227] on link "1001 Unit 1 - Labour (Dream)" at bounding box center [86, 228] width 78 height 7
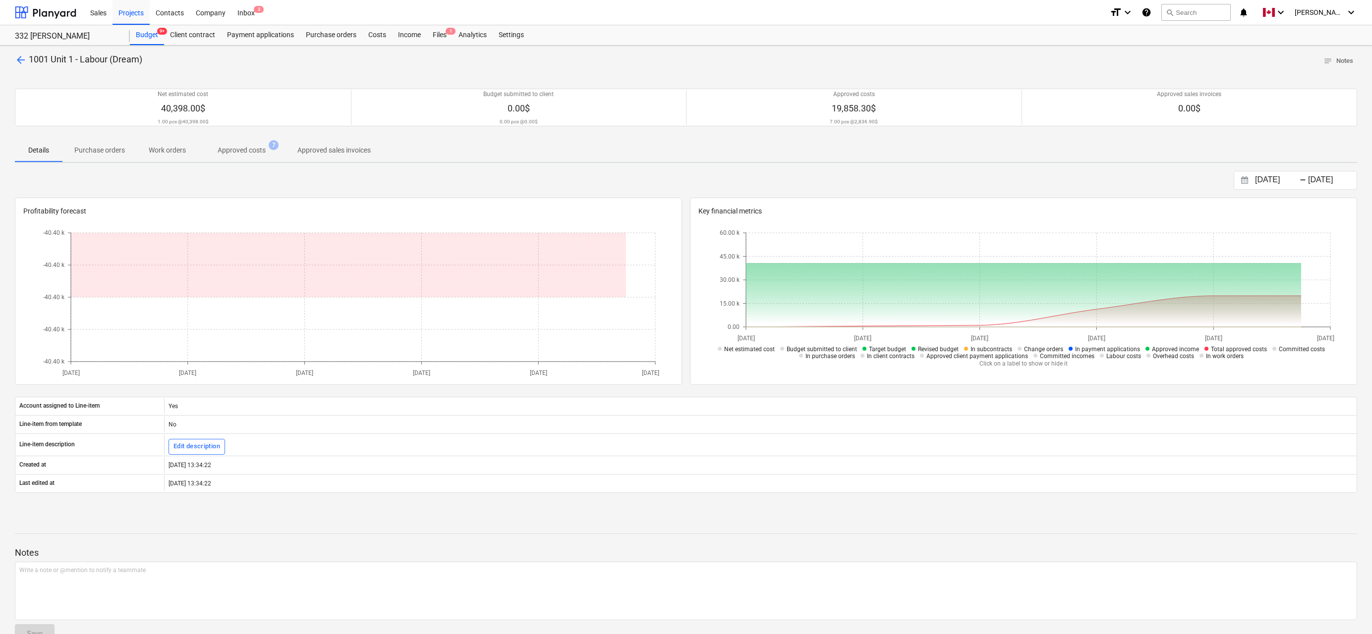
click at [254, 148] on p "Approved costs" at bounding box center [242, 150] width 48 height 10
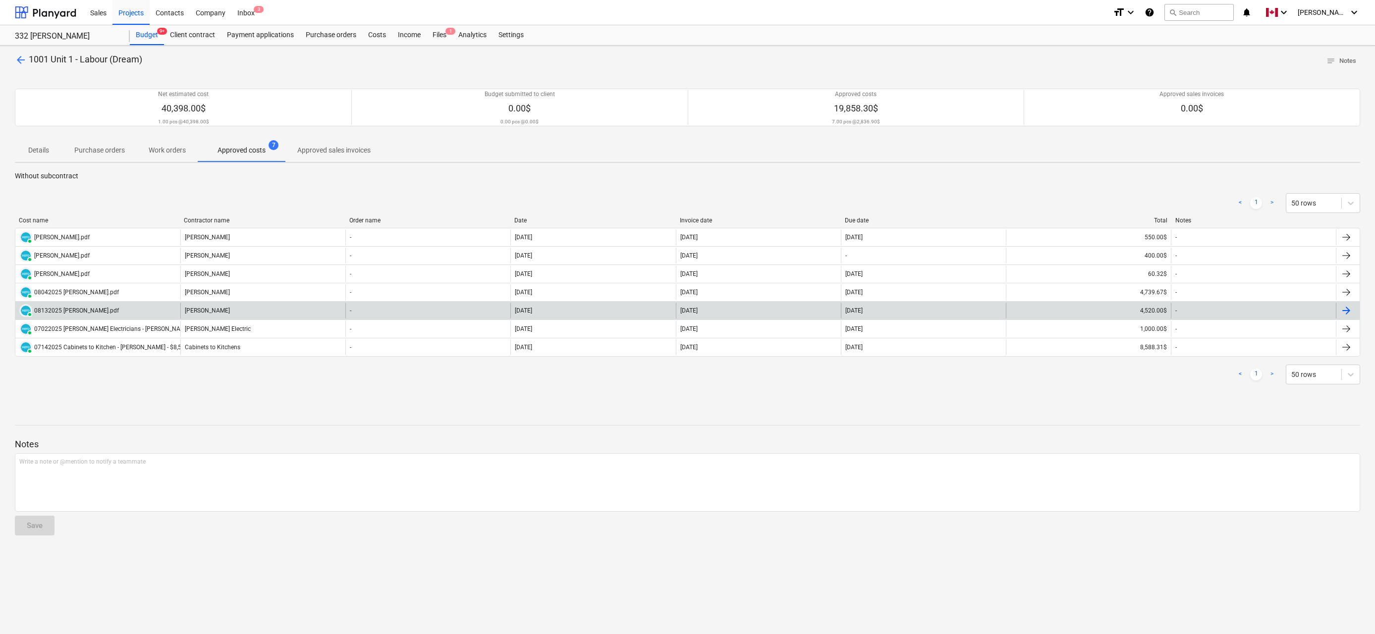
click at [1349, 310] on div at bounding box center [1347, 311] width 12 height 12
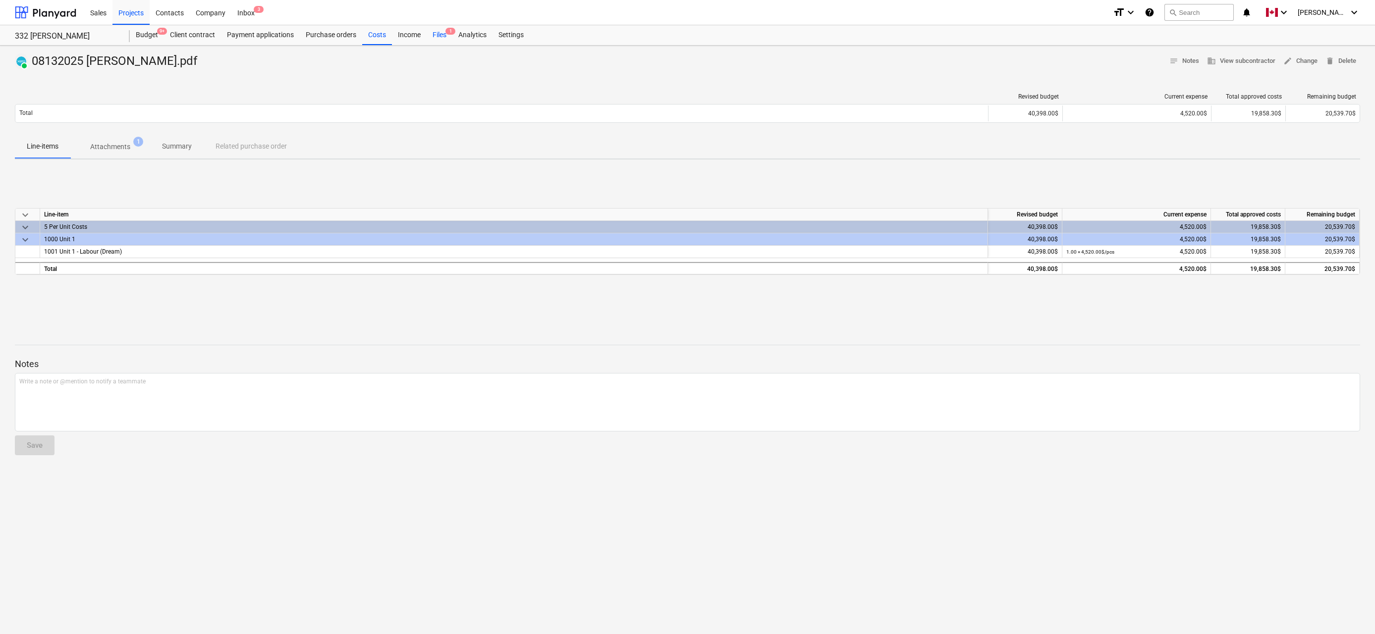
click at [440, 34] on div "Files 1" at bounding box center [440, 35] width 26 height 20
click at [105, 146] on p "Attachments" at bounding box center [110, 147] width 40 height 10
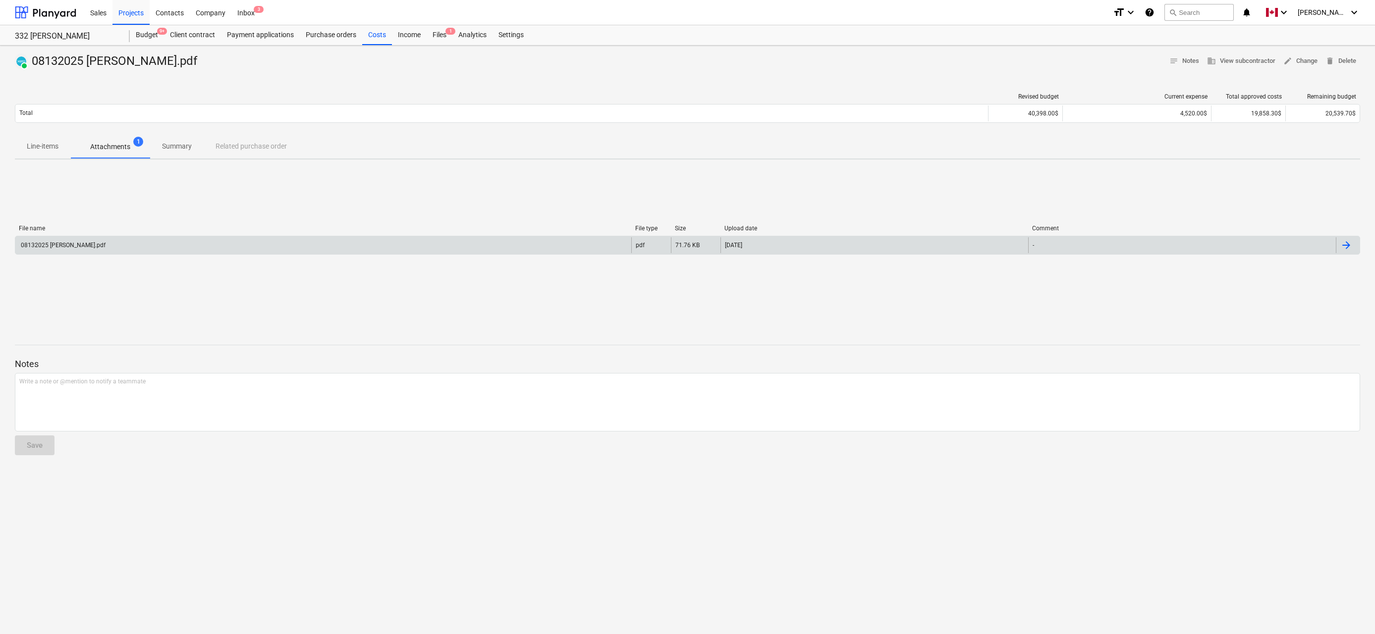
click at [1348, 242] on div at bounding box center [1347, 245] width 12 height 12
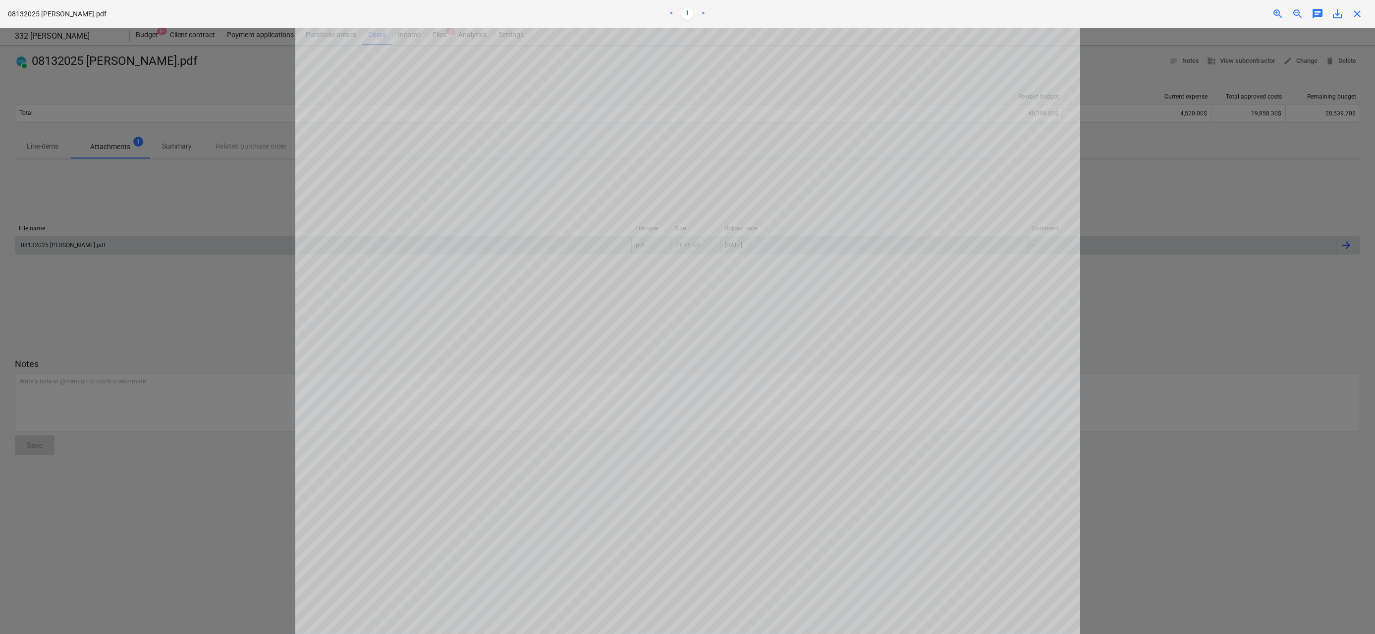
click at [1356, 12] on span "close" at bounding box center [1357, 14] width 12 height 12
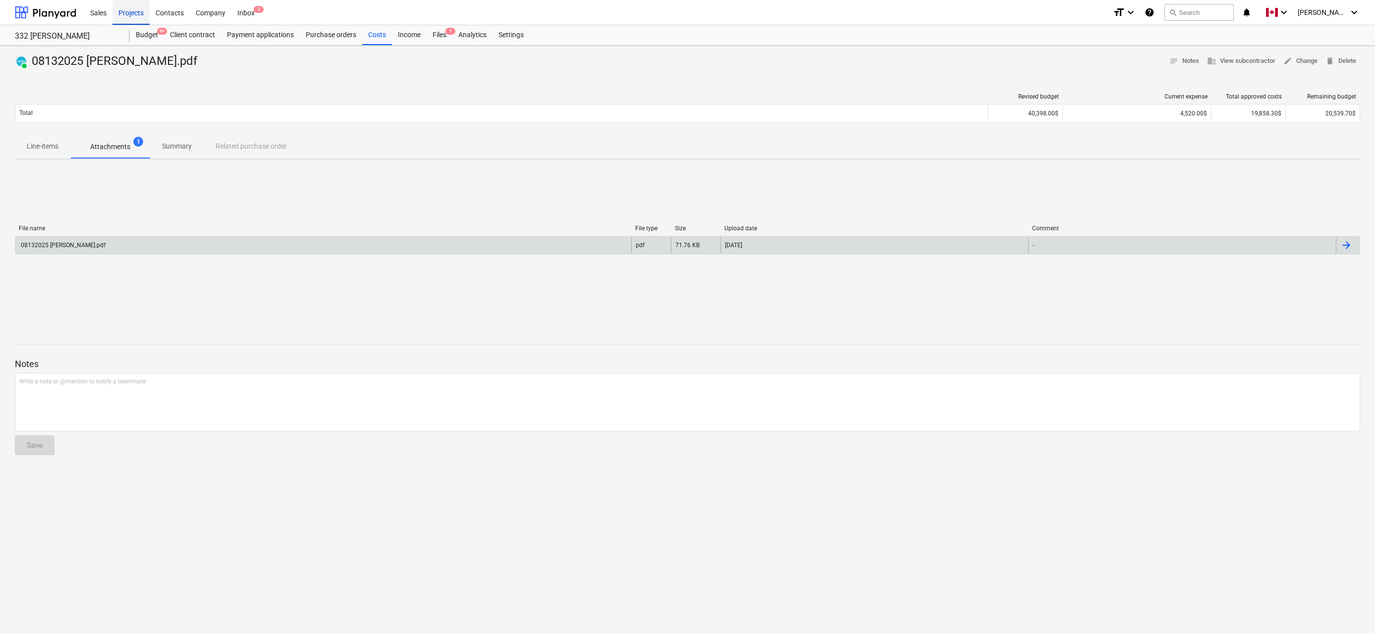
click at [132, 13] on div "Projects" at bounding box center [131, 12] width 37 height 25
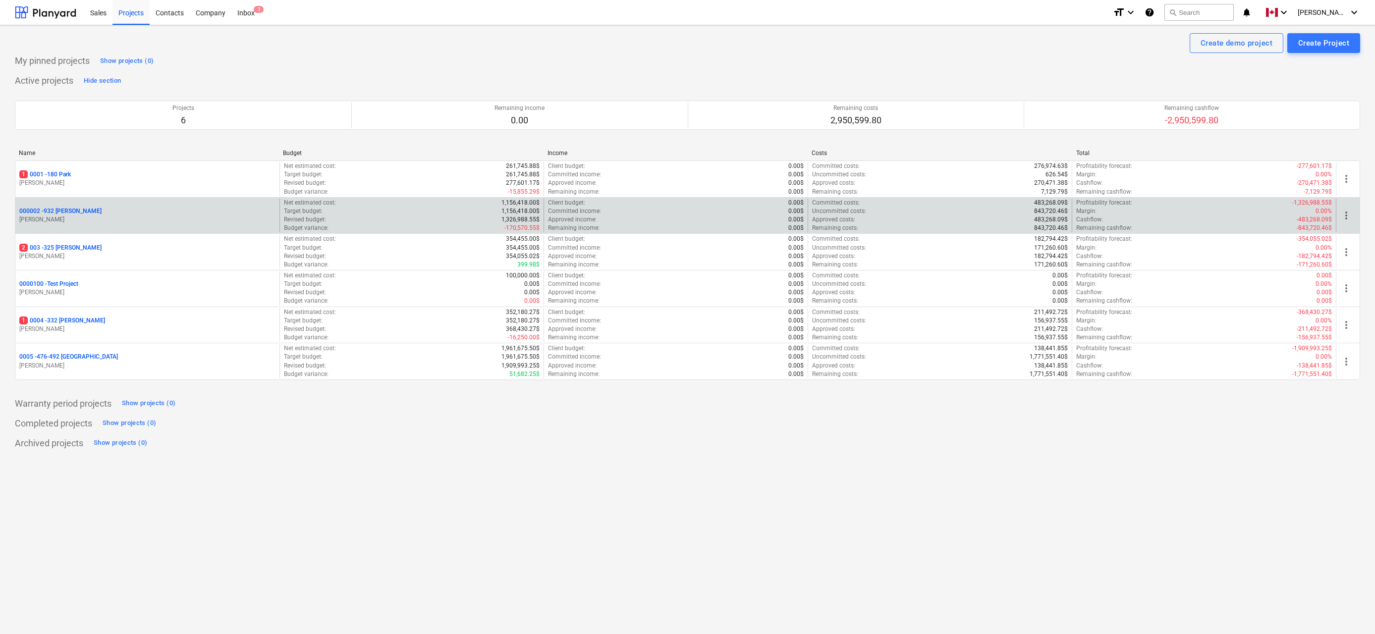
click at [53, 214] on p "000002 - 932 [PERSON_NAME]" at bounding box center [60, 211] width 82 height 8
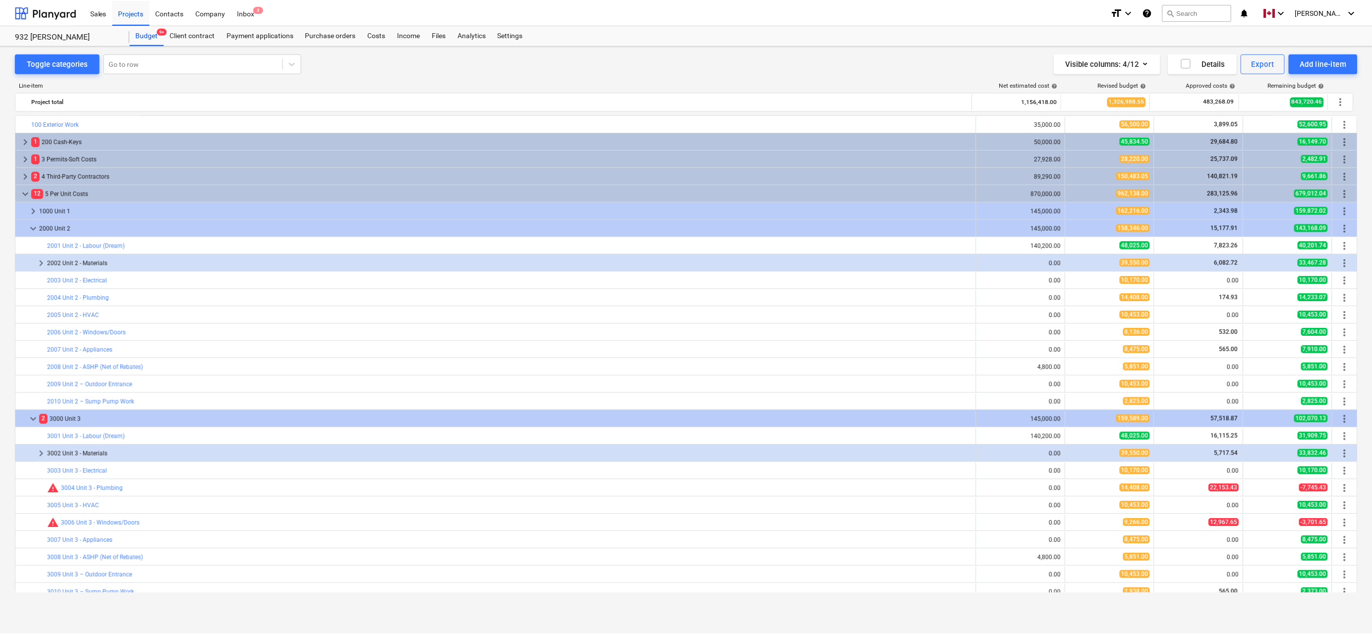
scroll to position [154, 0]
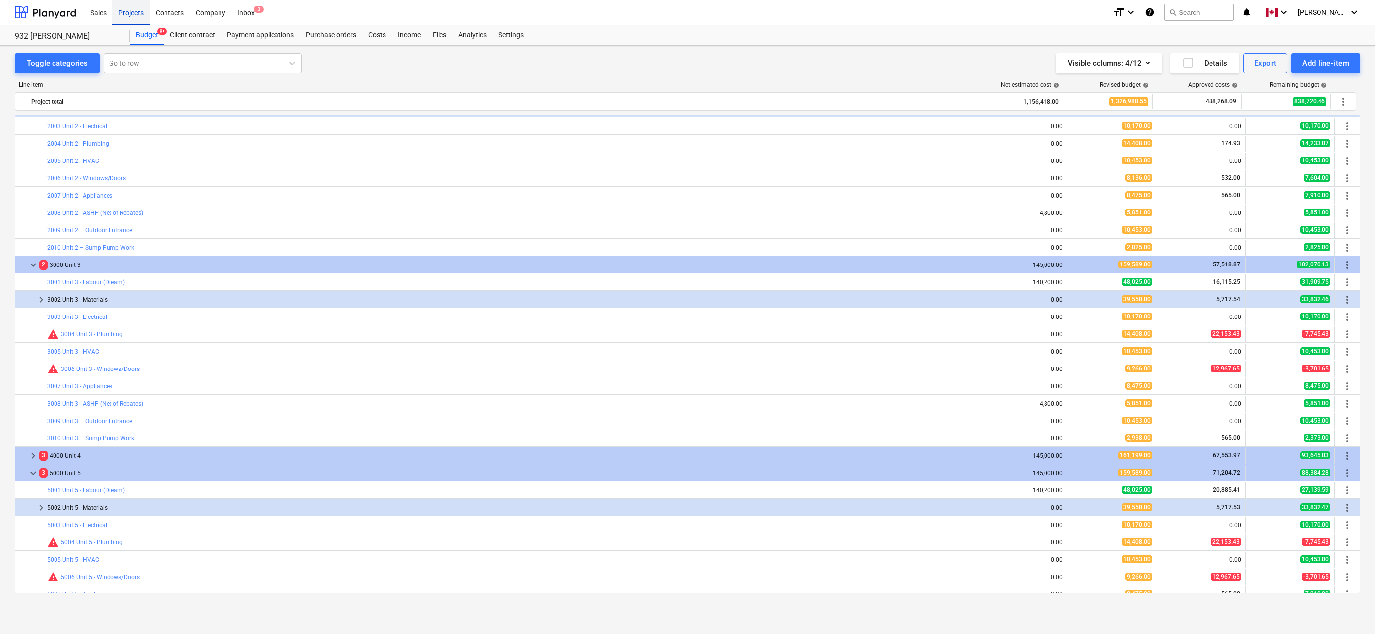
click at [134, 13] on div "Projects" at bounding box center [131, 12] width 37 height 25
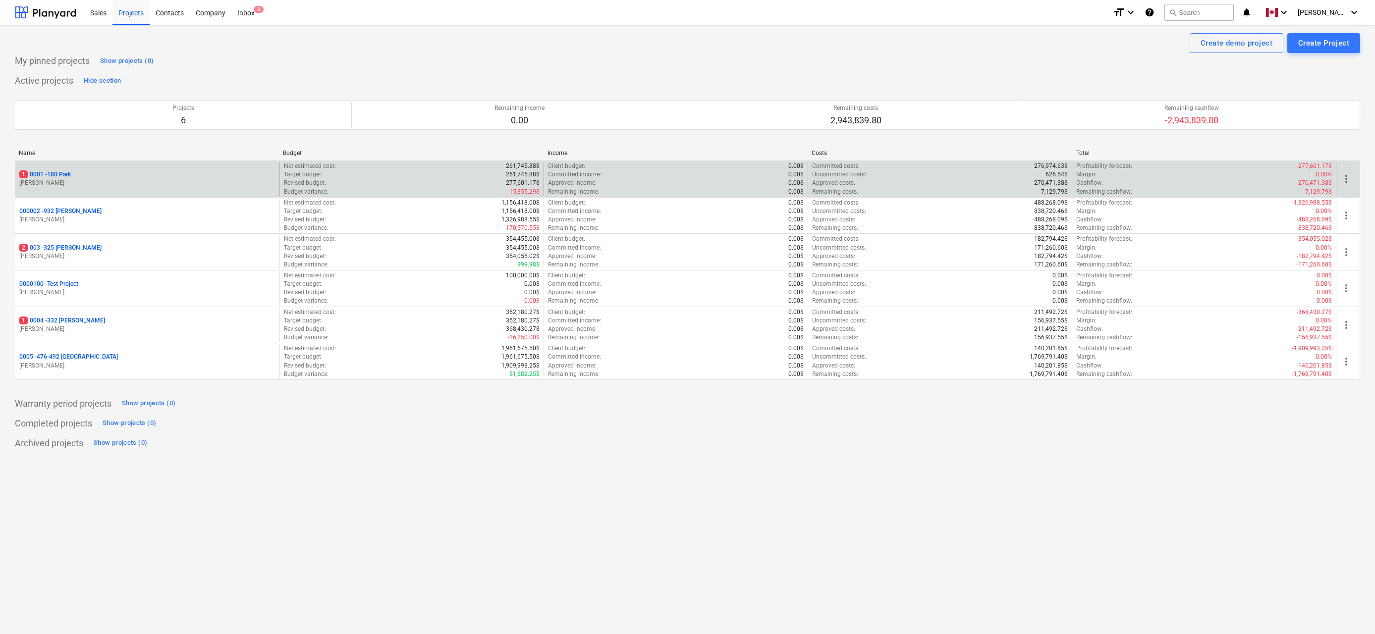
click at [62, 174] on p "1 0001 - 180 Park" at bounding box center [45, 174] width 52 height 8
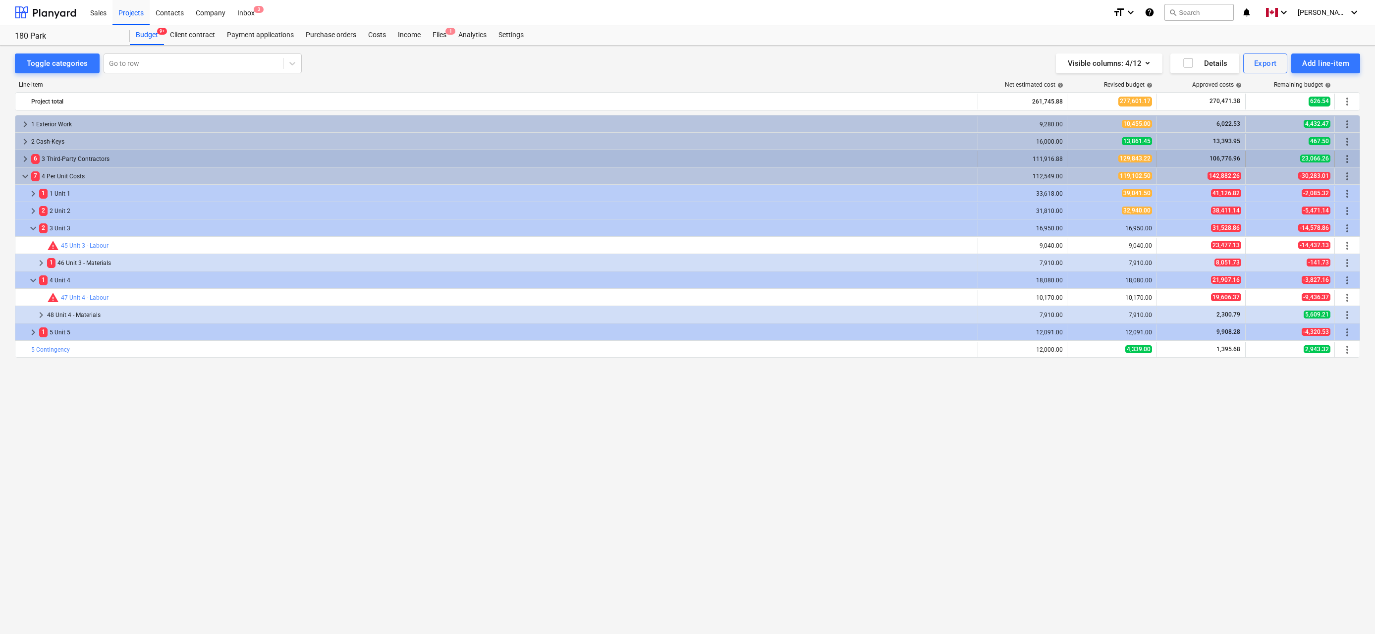
click at [26, 158] on span "keyboard_arrow_right" at bounding box center [25, 159] width 12 height 12
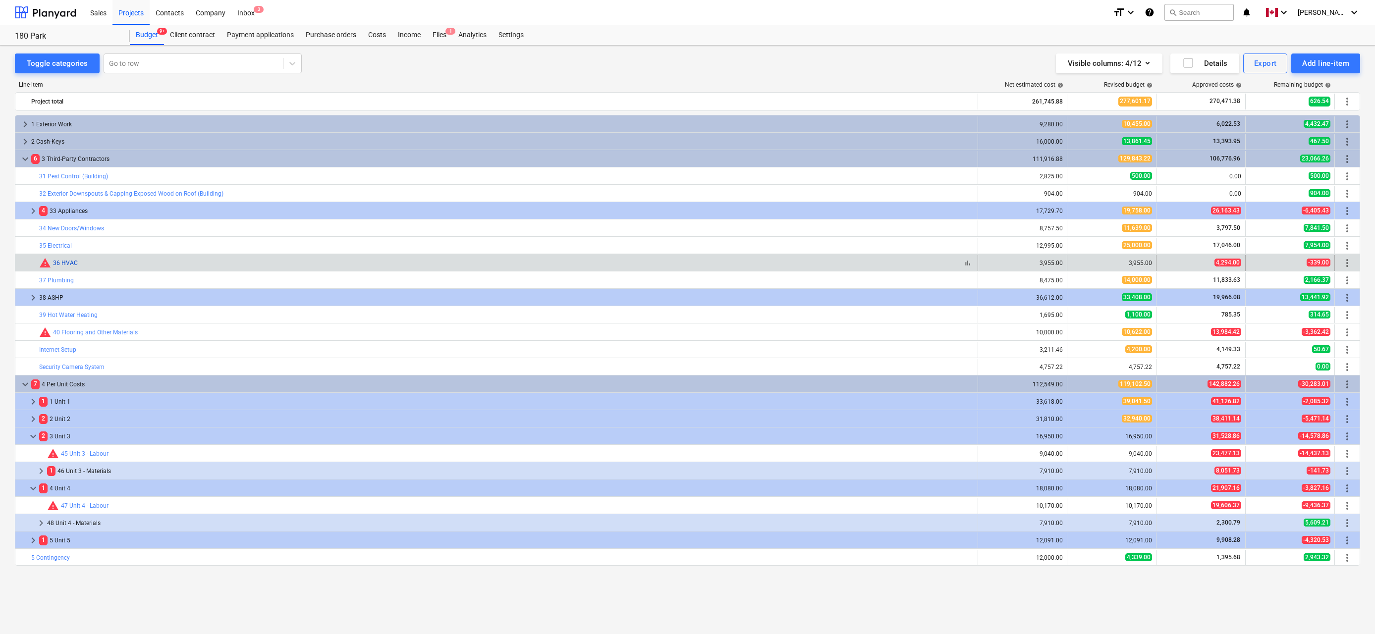
click at [66, 263] on link "36 HVAC" at bounding box center [65, 263] width 25 height 7
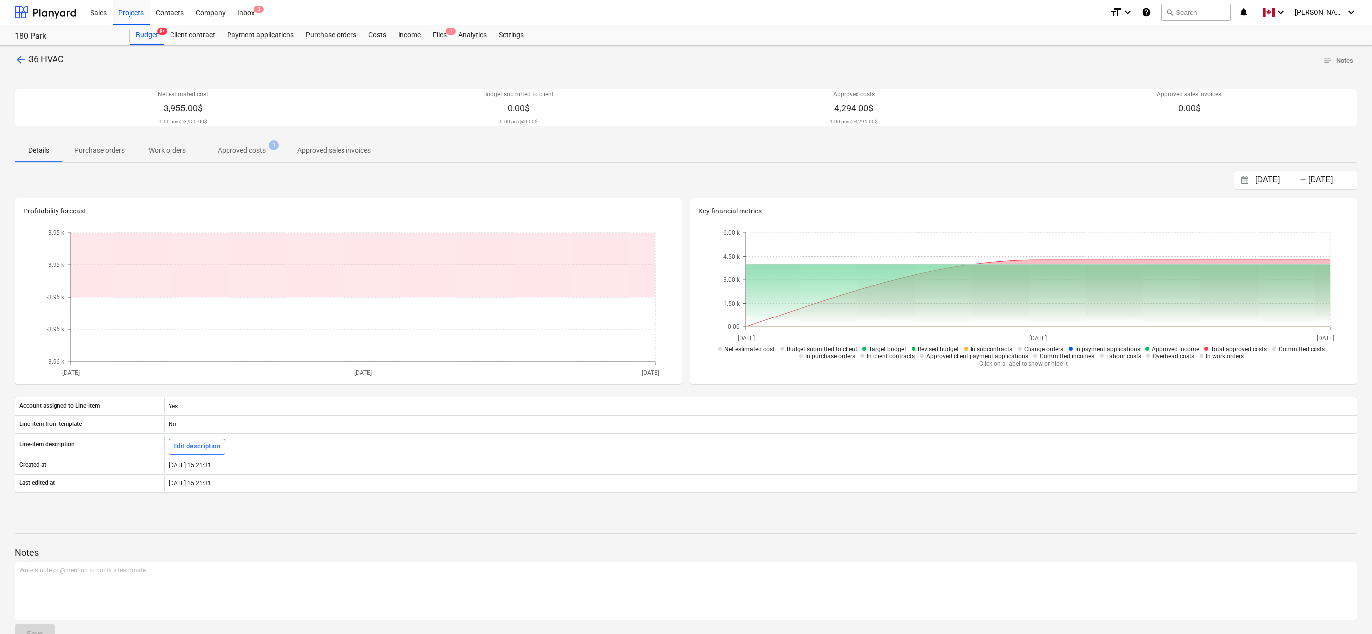
click at [22, 55] on span "arrow_back" at bounding box center [21, 60] width 12 height 12
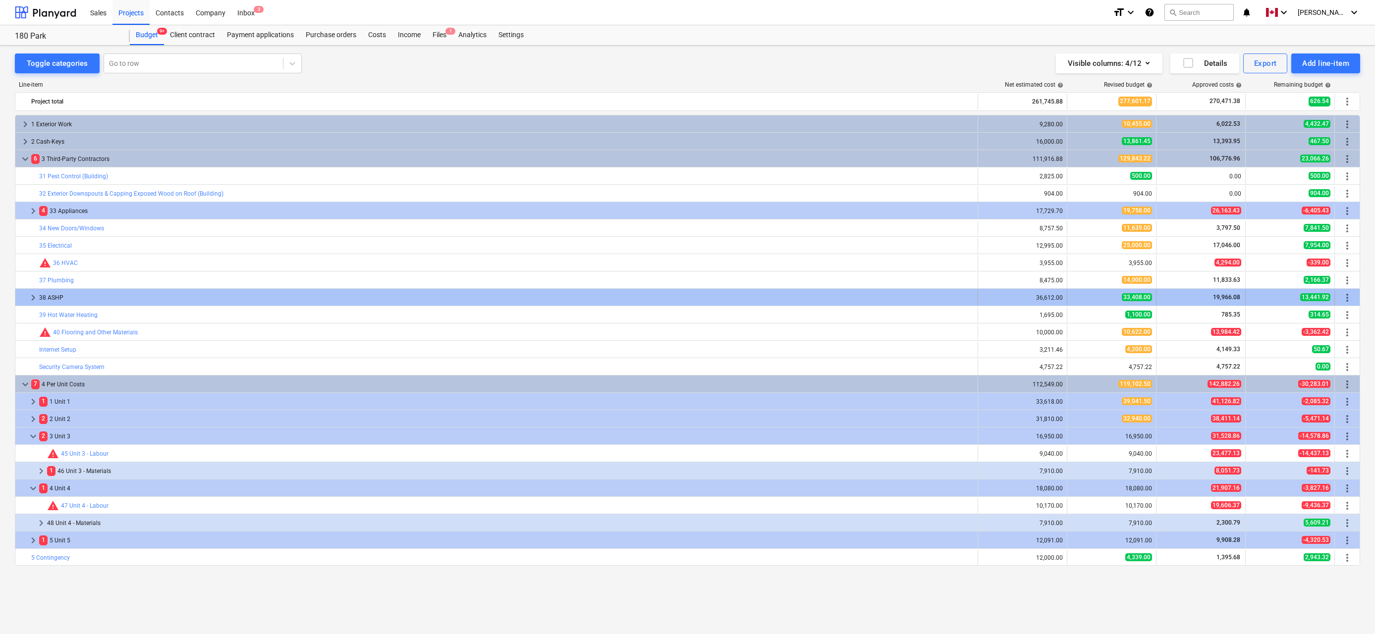
click at [32, 297] on span "keyboard_arrow_right" at bounding box center [33, 298] width 12 height 12
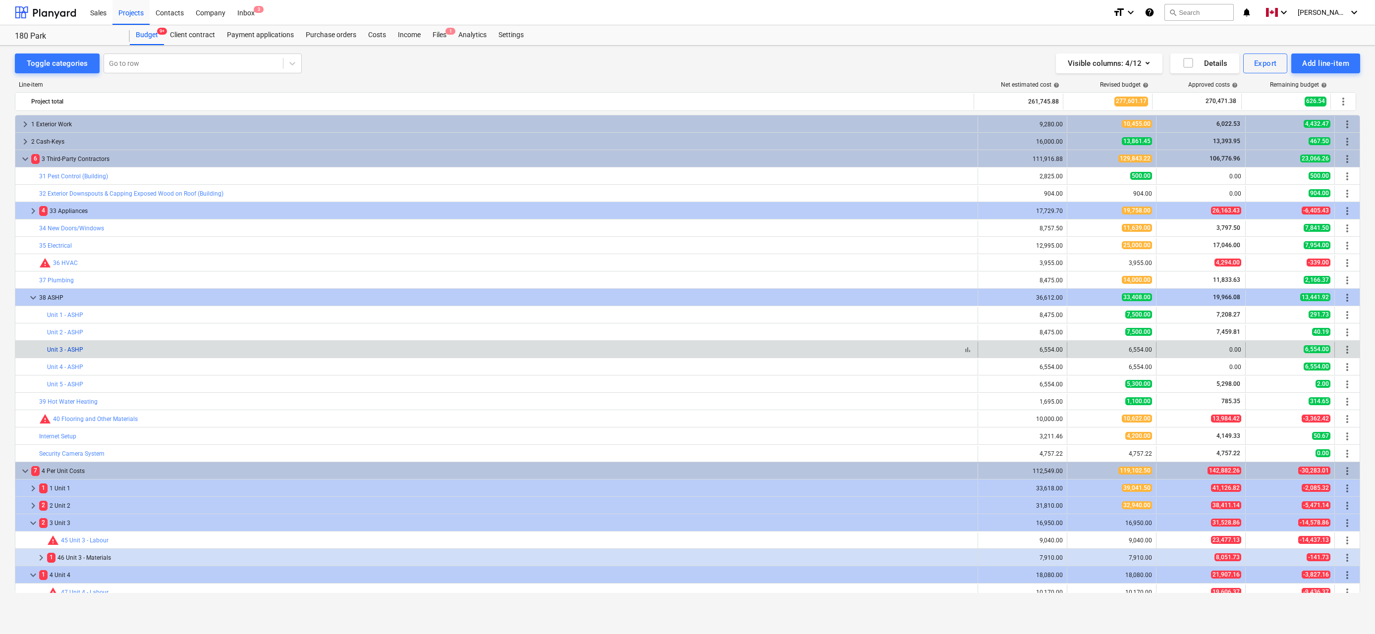
click at [73, 350] on link "Unit 3 - ASHP" at bounding box center [65, 349] width 36 height 7
